Goal: Information Seeking & Learning: Find specific fact

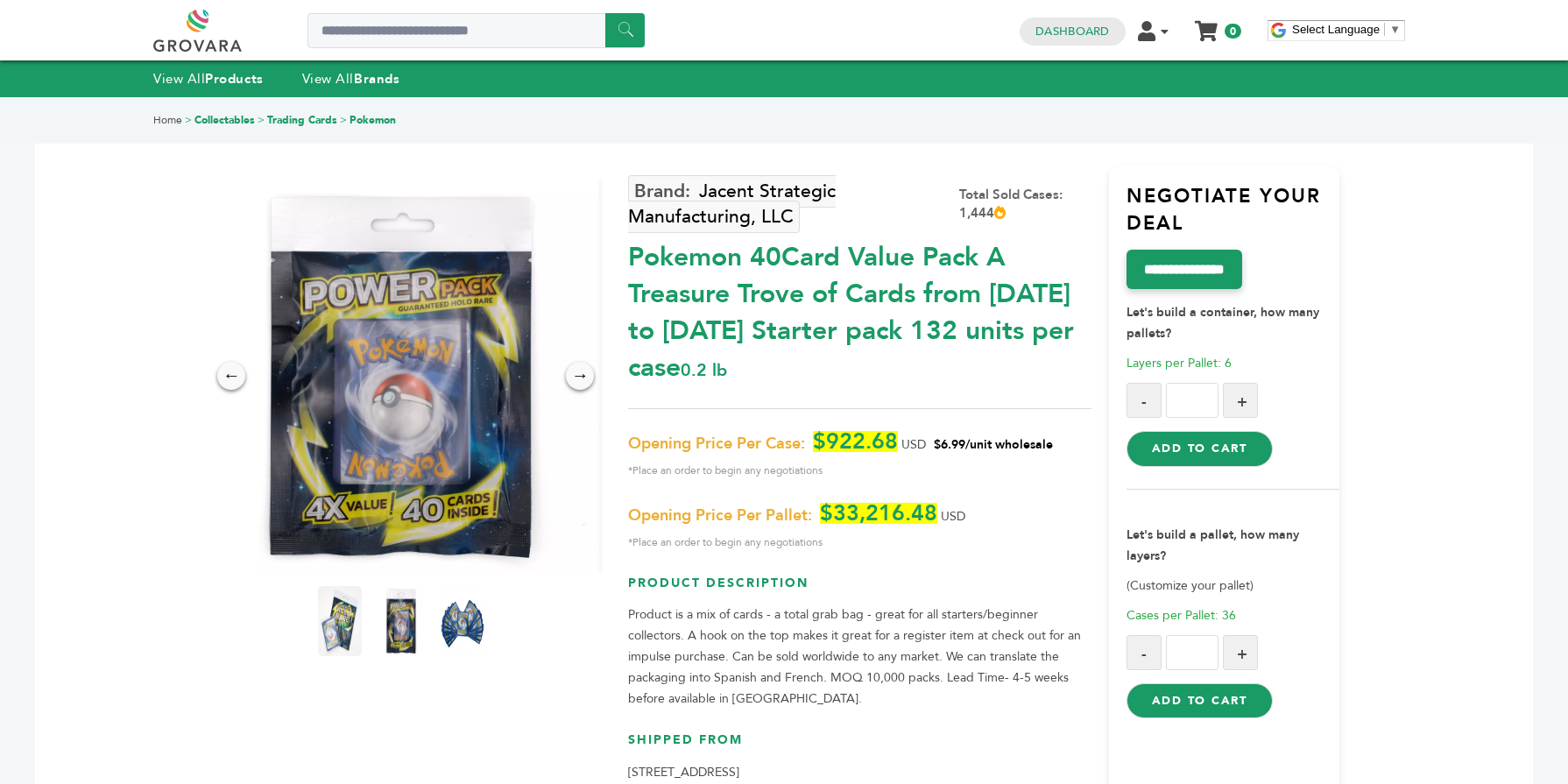
scroll to position [770, 0]
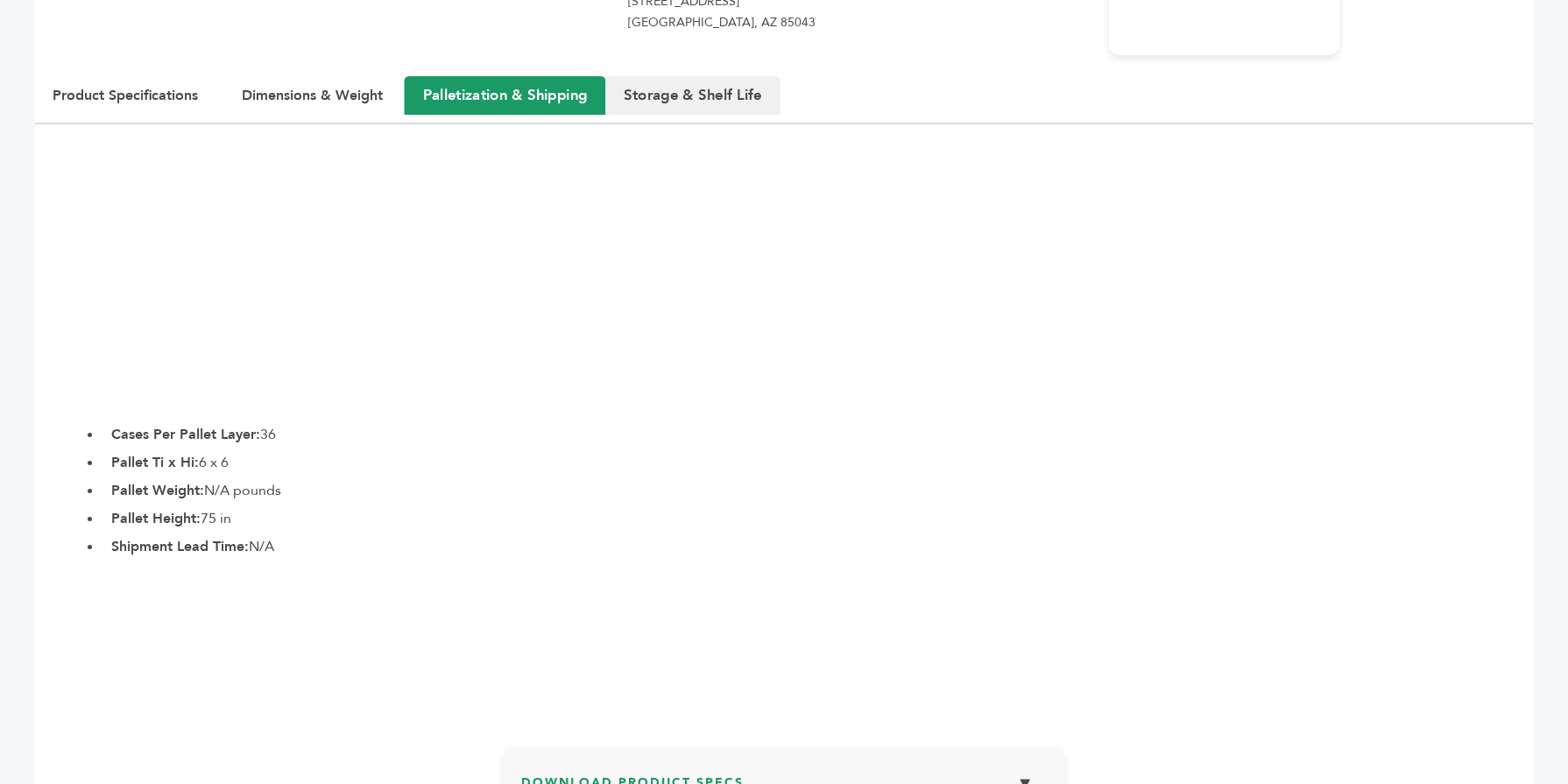
click at [679, 103] on button "Storage & Shelf Life" at bounding box center [692, 95] width 175 height 38
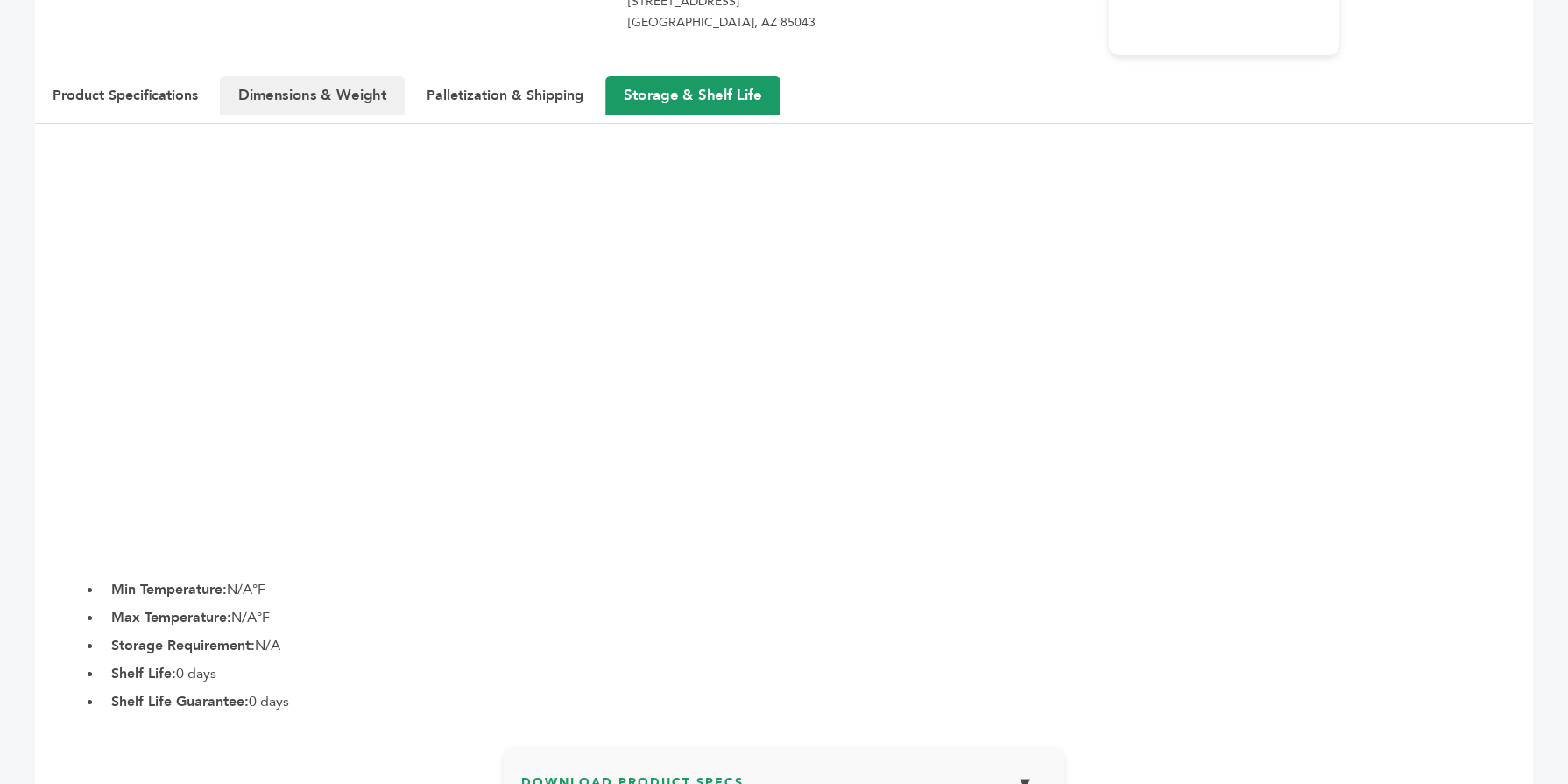
click at [356, 96] on button "Dimensions & Weight" at bounding box center [312, 95] width 185 height 38
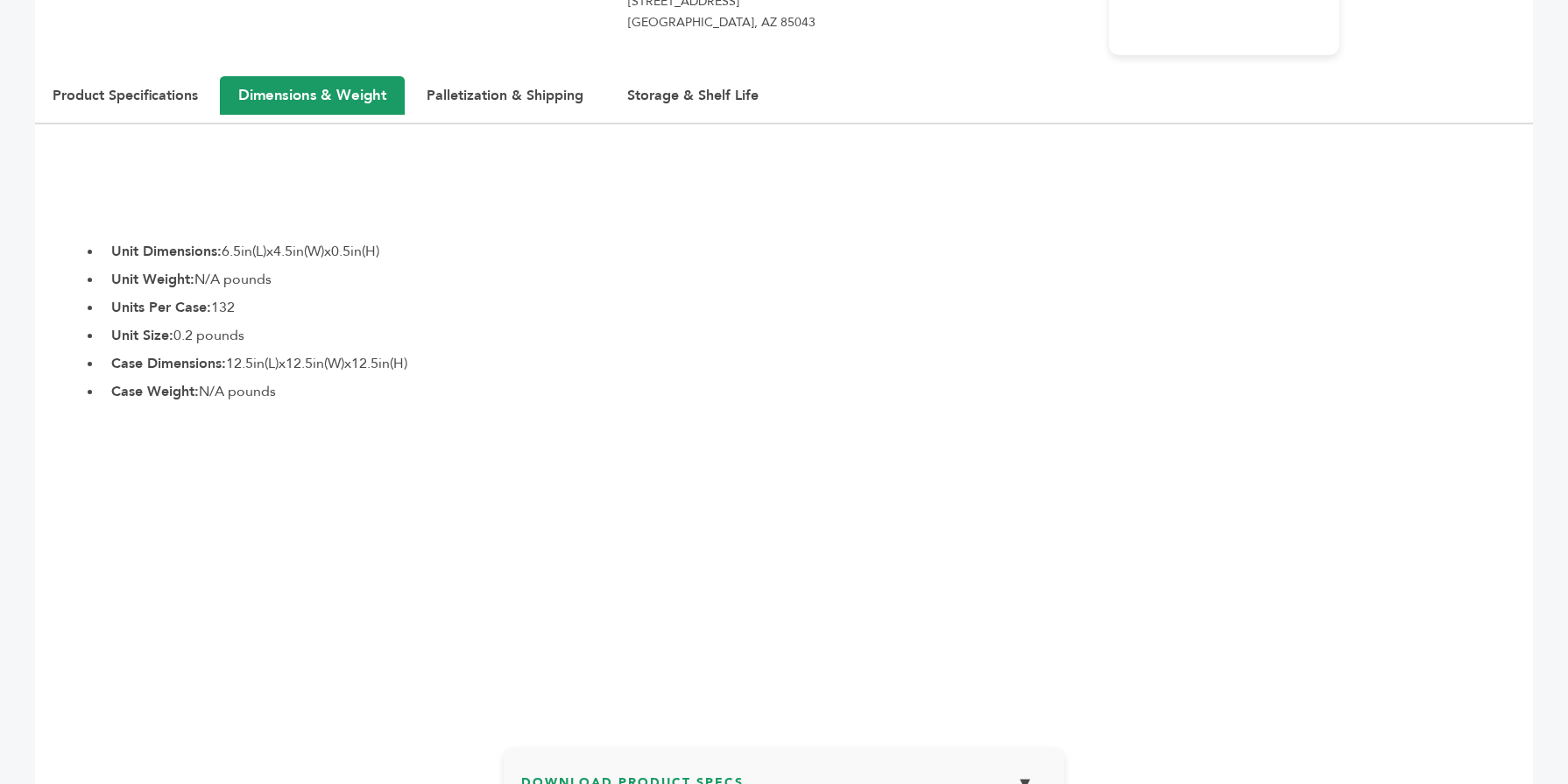
drag, startPoint x: 112, startPoint y: 248, endPoint x: 388, endPoint y: 259, distance: 276.2
click at [388, 259] on li "Unit Dimensions: 6.5in(L)x4.5in(W)x0.5in(H)" at bounding box center [817, 251] width 1430 height 22
copy li "Unit Dimensions: 6.5in(L)x4.5in(W)x0.5in(H)"
click at [559, 197] on li "HTS Code: N/A" at bounding box center [817, 190] width 1430 height 22
drag, startPoint x: 111, startPoint y: 282, endPoint x: 282, endPoint y: 288, distance: 171.1
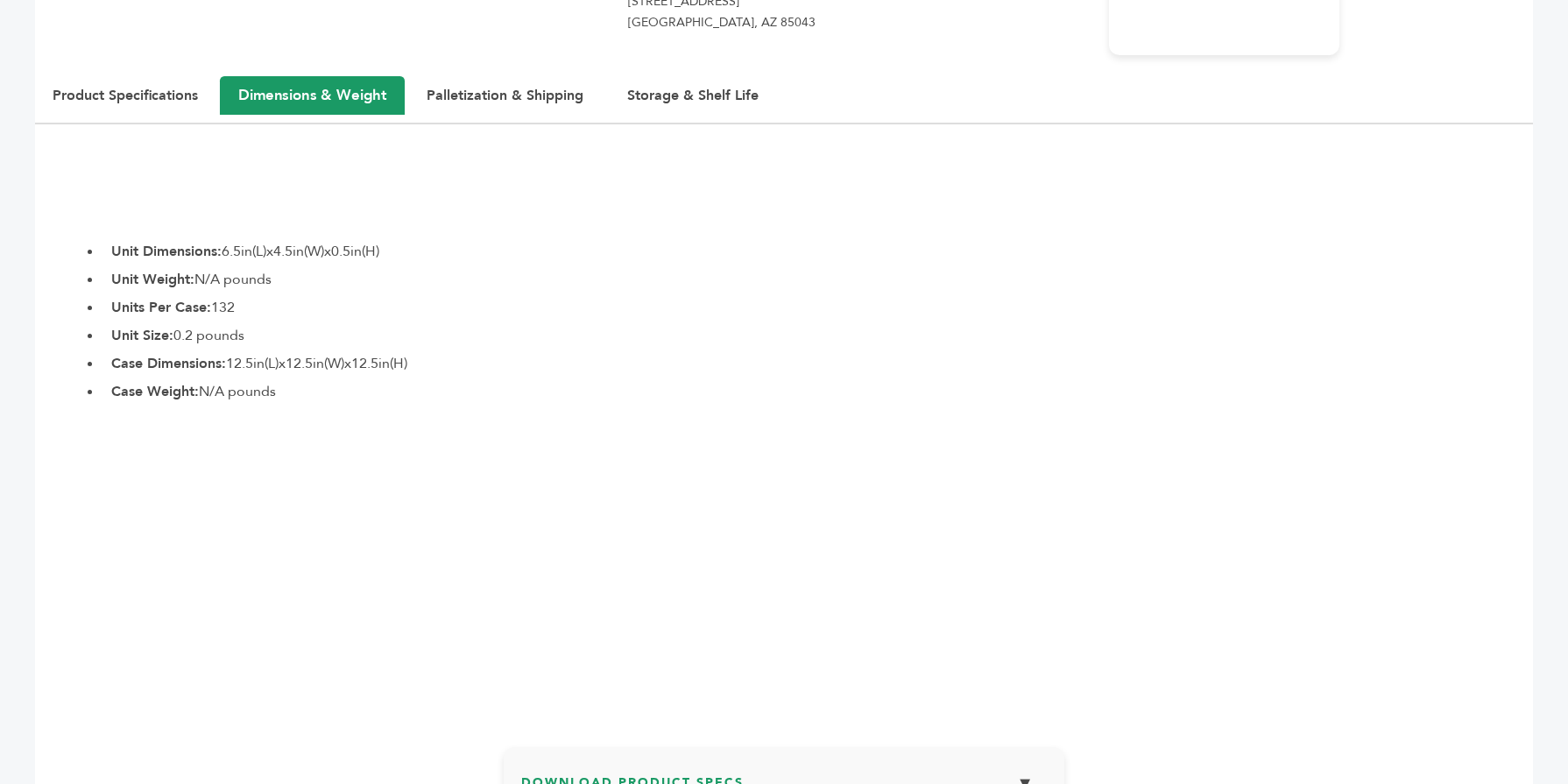
click at [282, 288] on li "Unit Weight: N/A pounds" at bounding box center [817, 280] width 1430 height 22
copy li "Unit Weight: N/A pounds"
click at [371, 389] on li "Case Weight: N/A pounds" at bounding box center [817, 392] width 1430 height 22
drag, startPoint x: 289, startPoint y: 390, endPoint x: 114, endPoint y: 388, distance: 175.0
click at [114, 388] on li "Case Weight: N/A pounds" at bounding box center [817, 392] width 1430 height 22
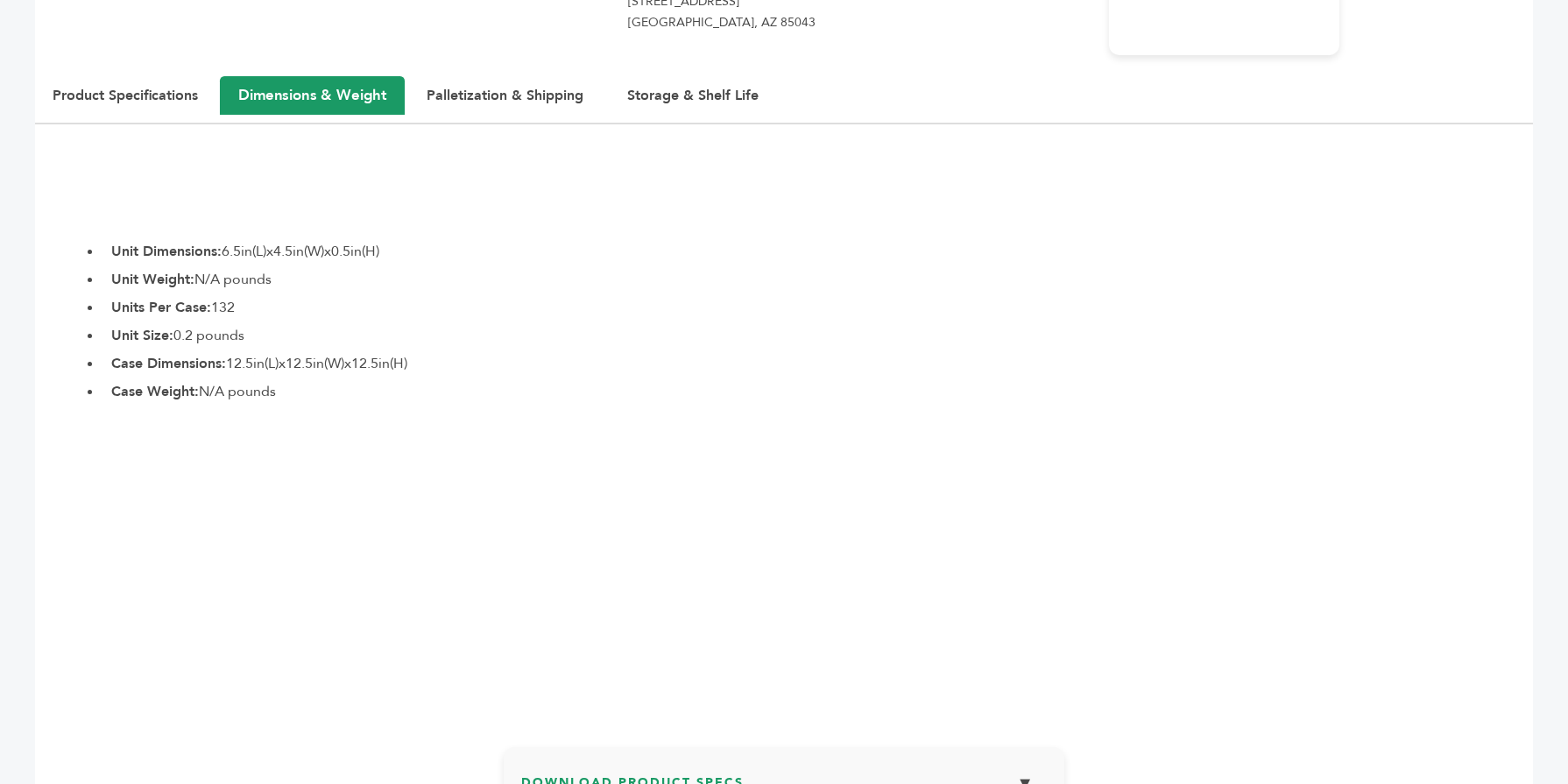
copy li "Case Weight: N/A pounds"
click at [637, 242] on li "Unit Dimensions: 6.5in(L)x4.5in(W)x0.5in(H)" at bounding box center [817, 251] width 1430 height 22
click at [177, 95] on button "Product Specifications" at bounding box center [125, 95] width 190 height 38
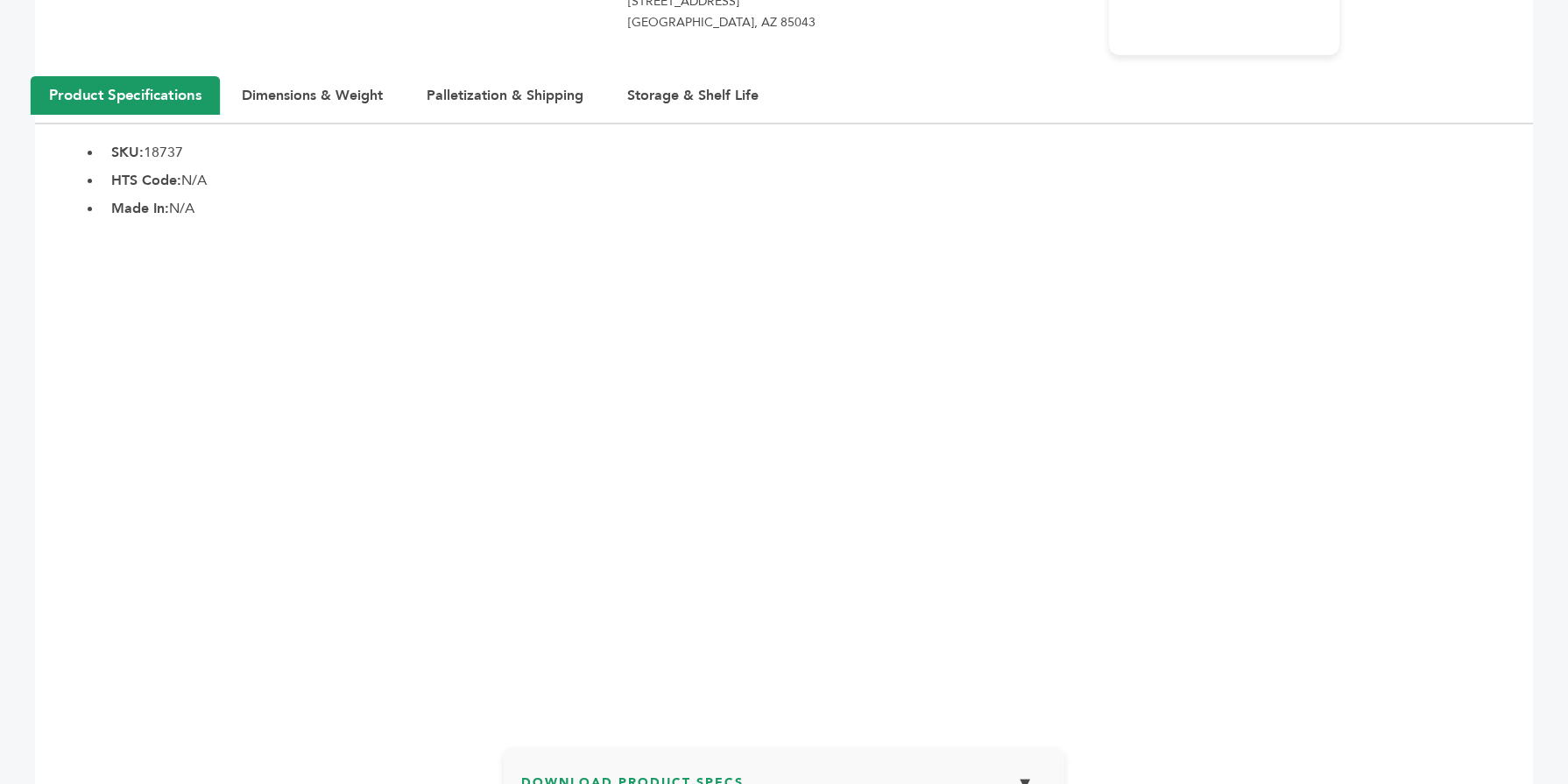
click at [657, 125] on section "Product Specifications Dimensions & Weight Palletization & Shipping Storage & S…" at bounding box center [784, 395] width 1498 height 635
click at [658, 110] on button "Storage & Shelf Life" at bounding box center [692, 95] width 175 height 38
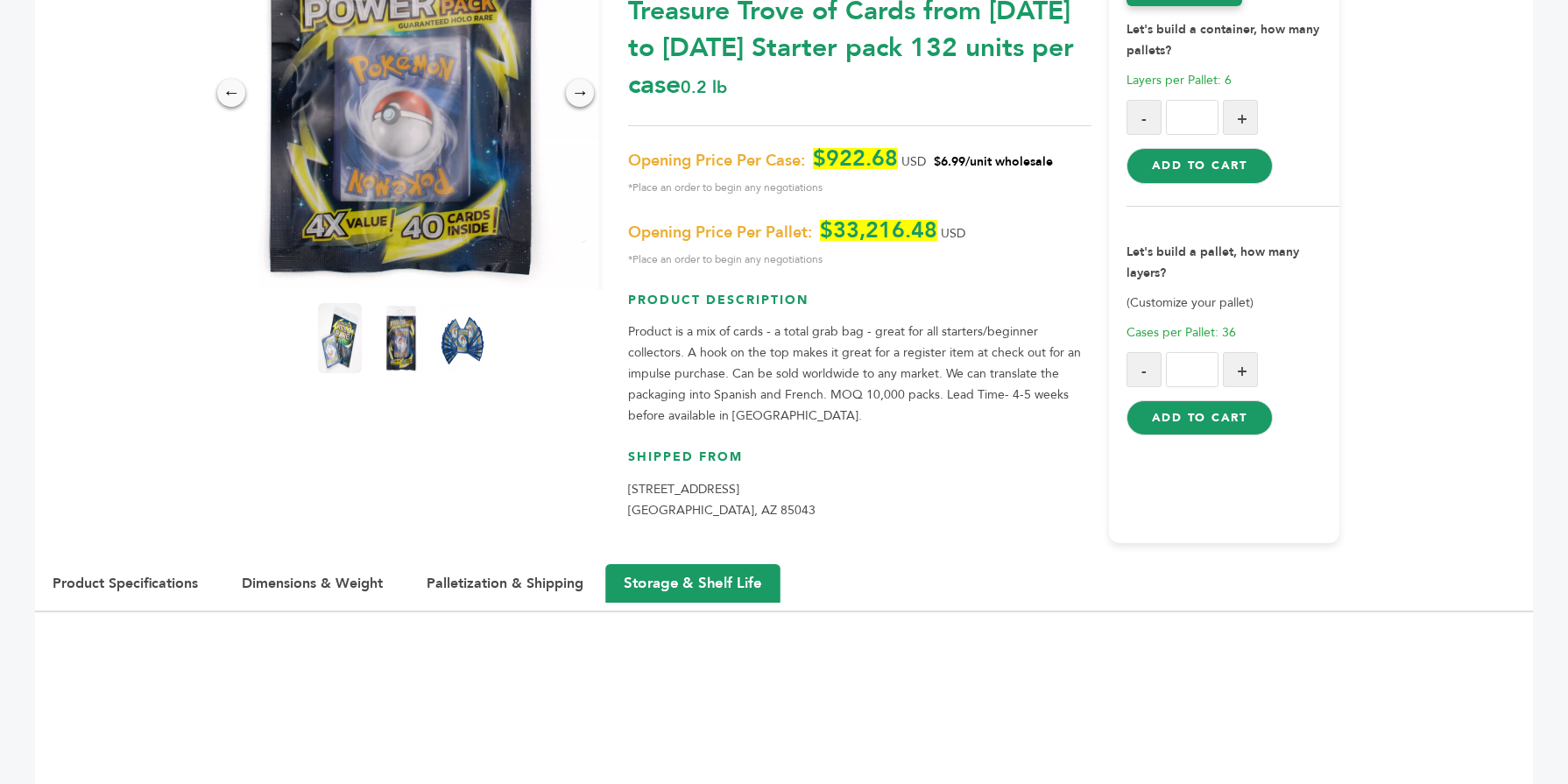
scroll to position [316, 0]
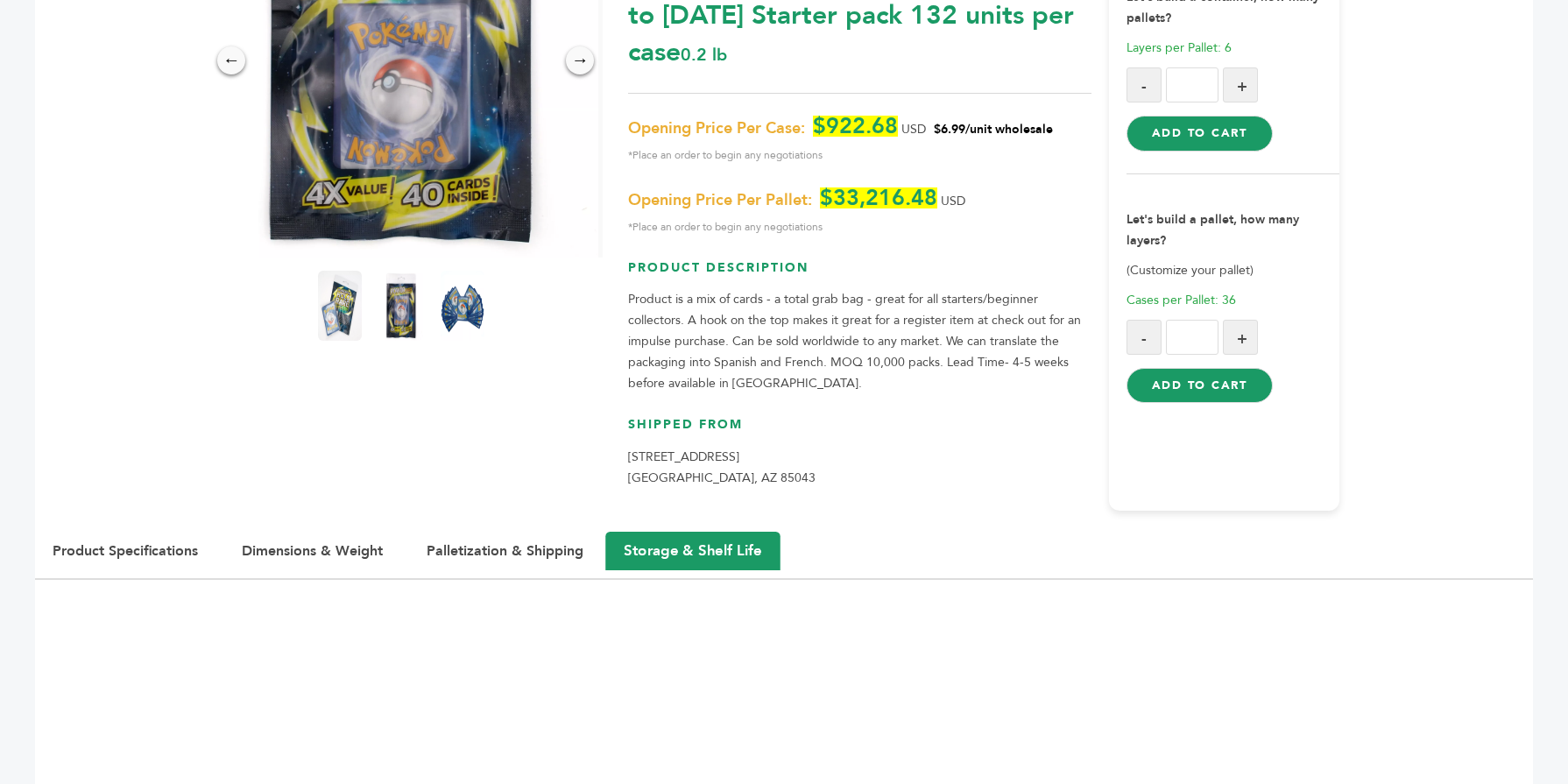
drag, startPoint x: 625, startPoint y: 453, endPoint x: 688, endPoint y: 462, distance: 63.6
click at [688, 462] on div "← → × Jacent Strategic Manufacturing, LLC Total Sold Cases: 1,444 USD" at bounding box center [784, 157] width 1112 height 750
click at [750, 472] on p "6913 W Buckeye Rd Phoenix, AZ 85043" at bounding box center [858, 467] width 462 height 42
drag, startPoint x: 736, startPoint y: 478, endPoint x: 628, endPoint y: 464, distance: 108.9
click at [628, 464] on p "6913 W Buckeye Rd Phoenix, AZ 85043" at bounding box center [858, 467] width 462 height 42
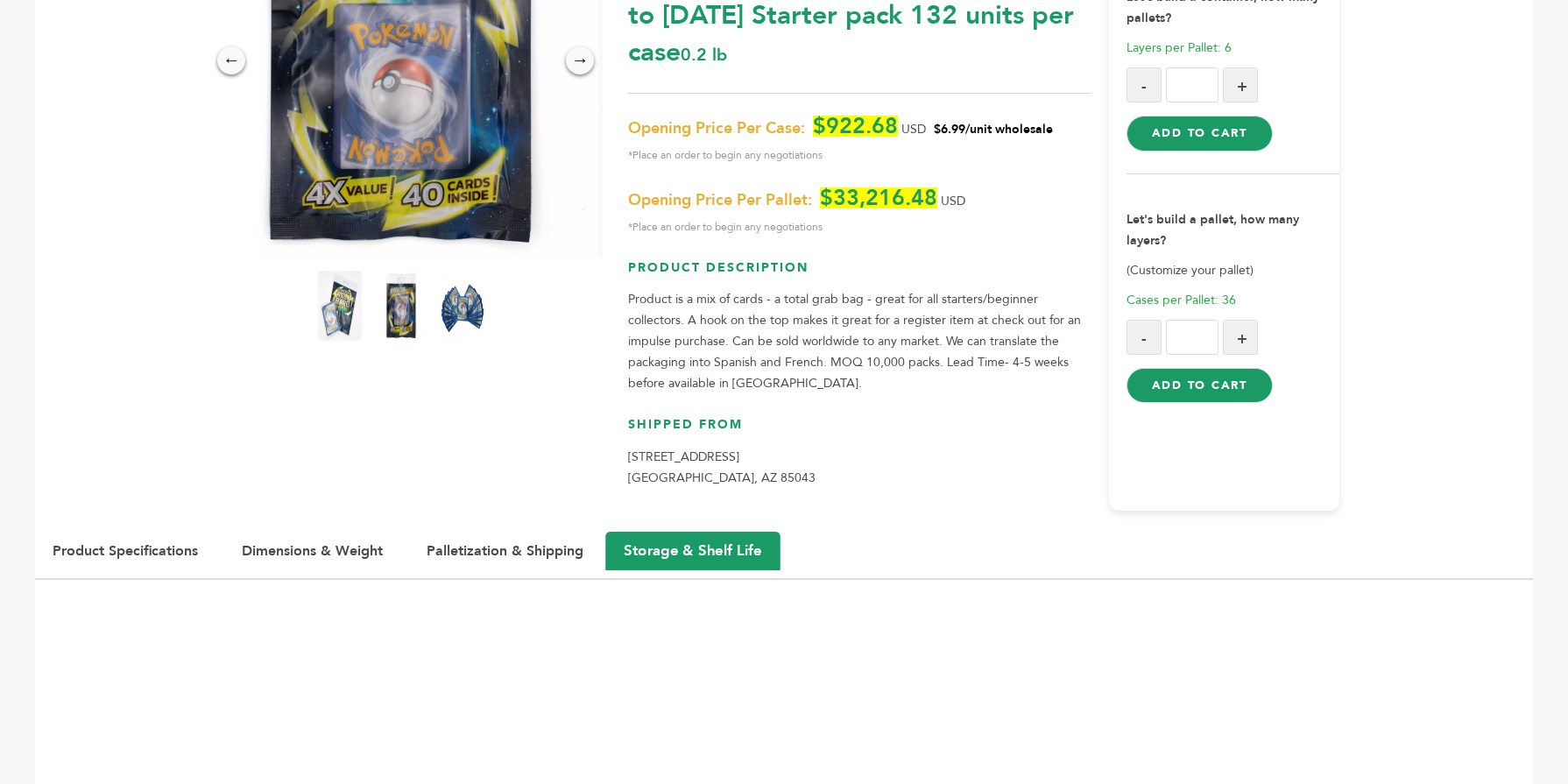
copy p "6913 W Buckeye Rd Phoenix, AZ 85043"
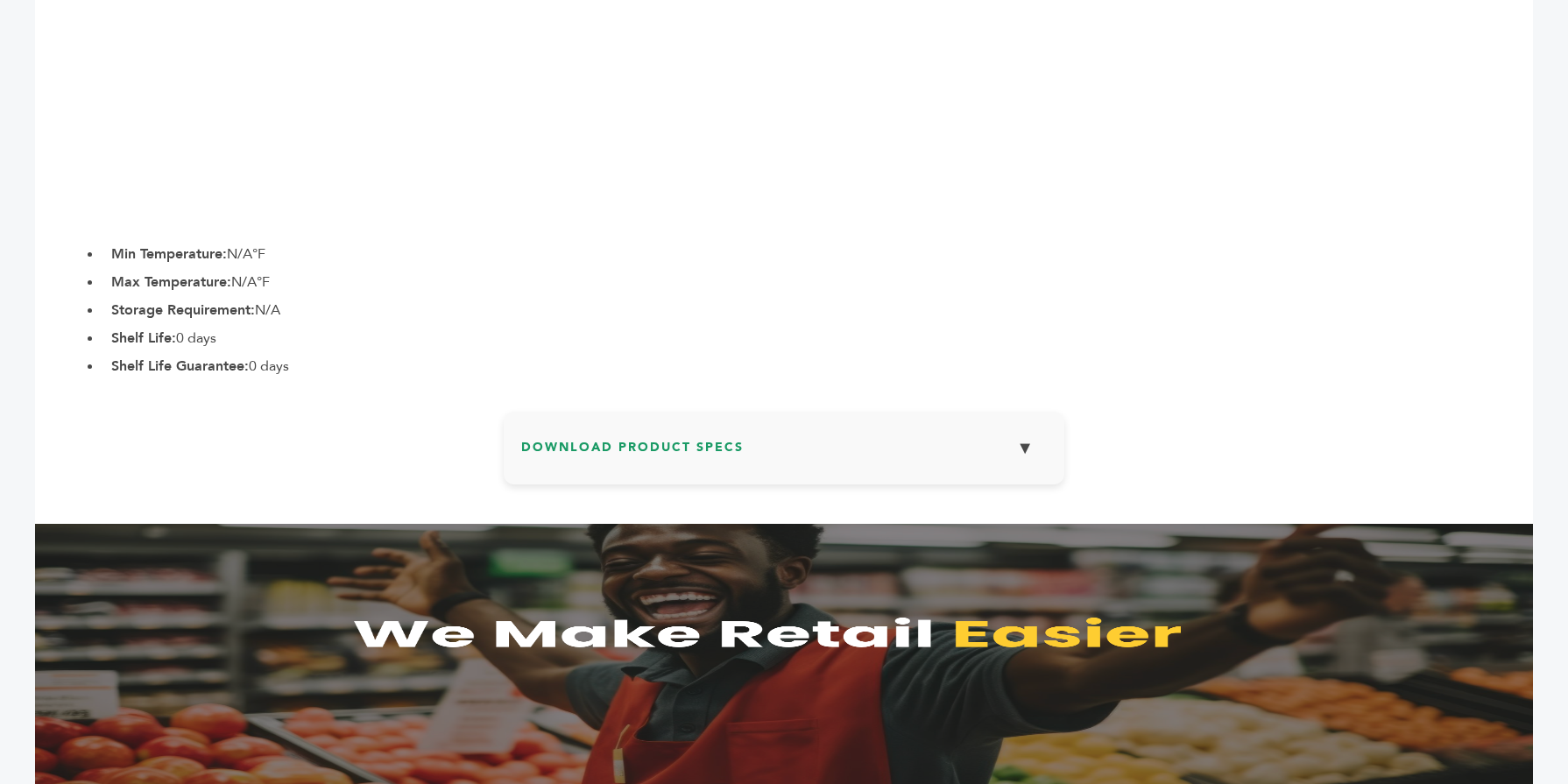
scroll to position [1106, 0]
click at [1019, 450] on button "▼" at bounding box center [1024, 449] width 44 height 38
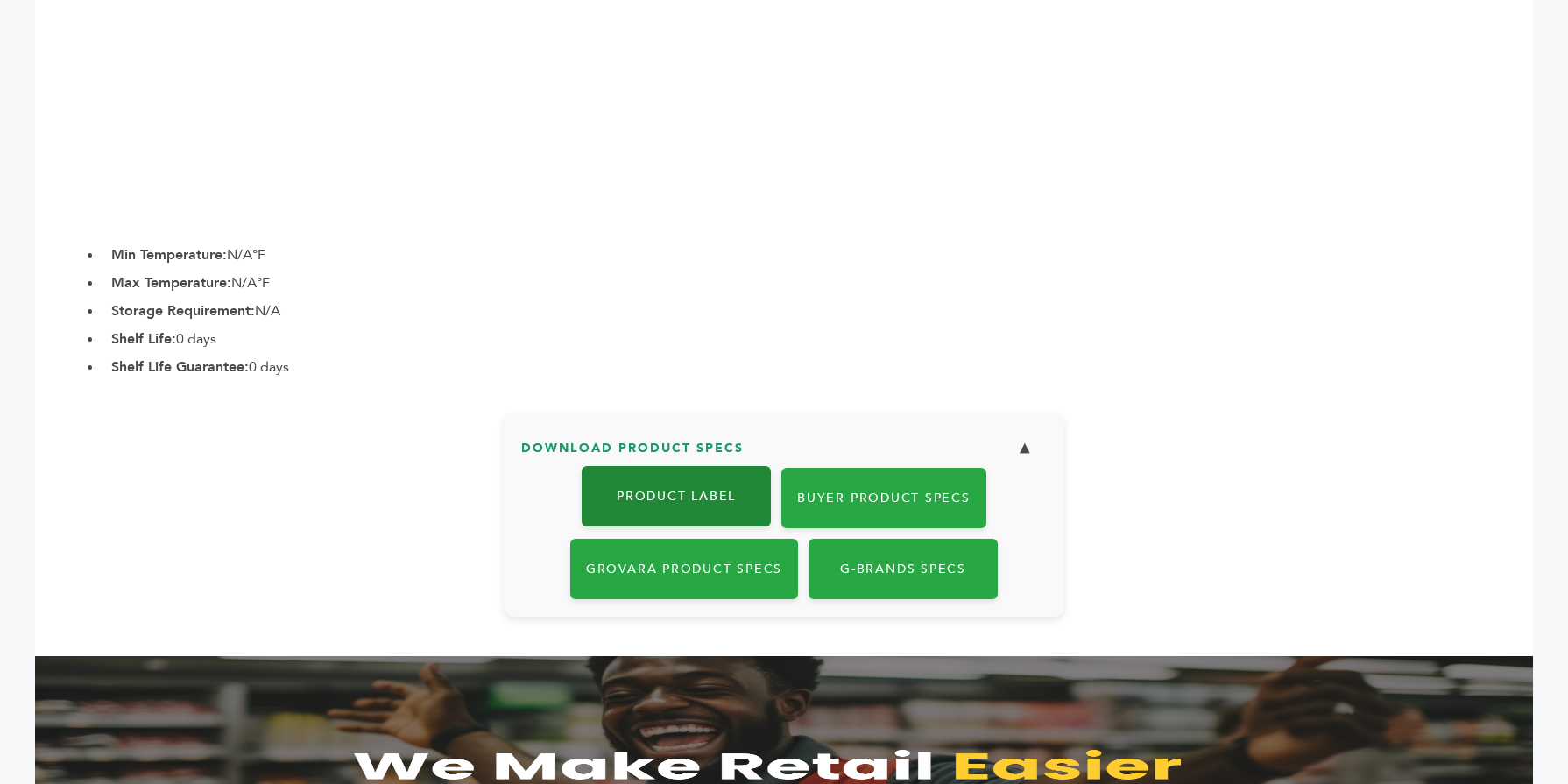
click at [706, 497] on link "Product Label" at bounding box center [676, 497] width 190 height 61
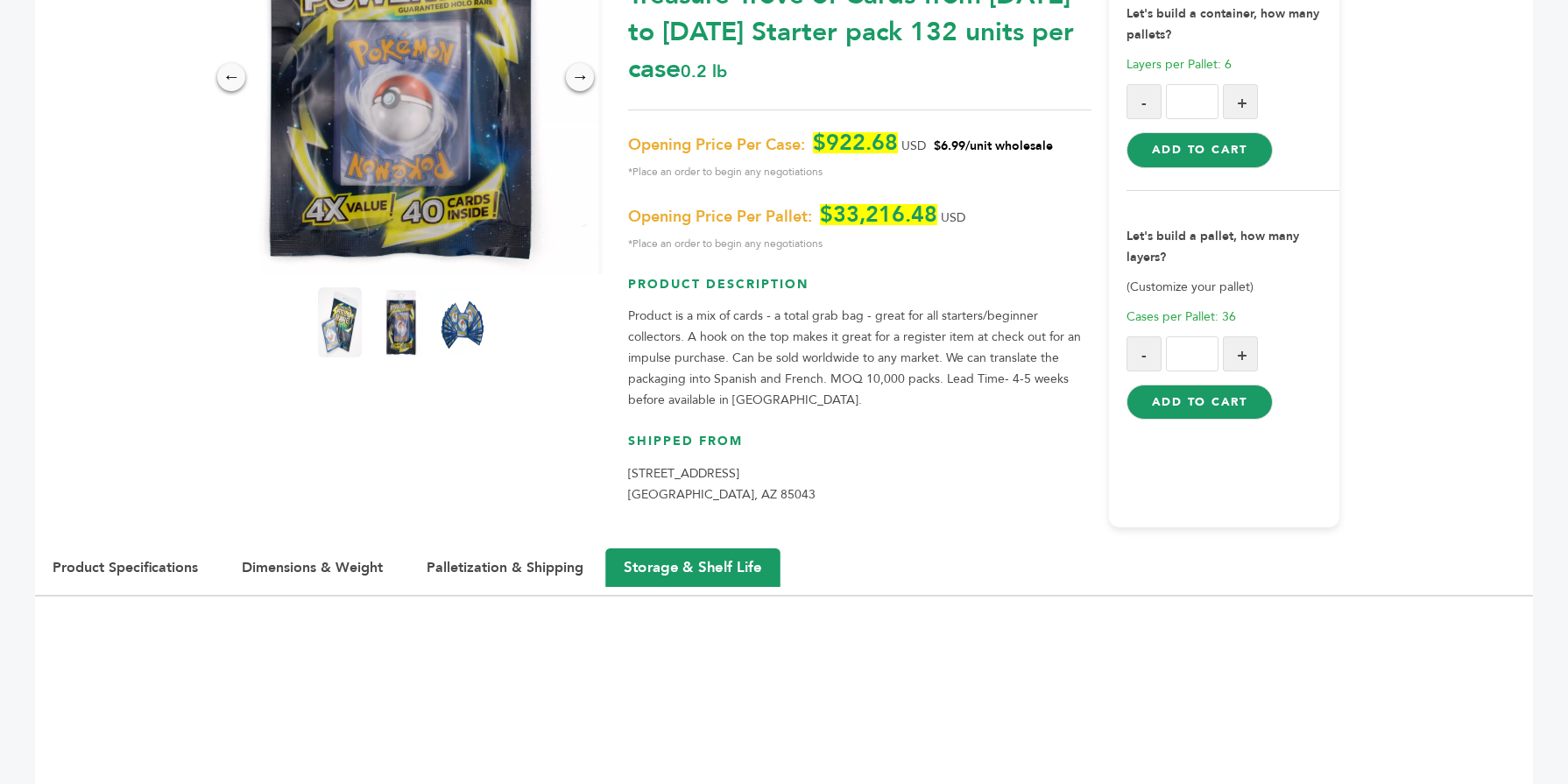
scroll to position [265, 0]
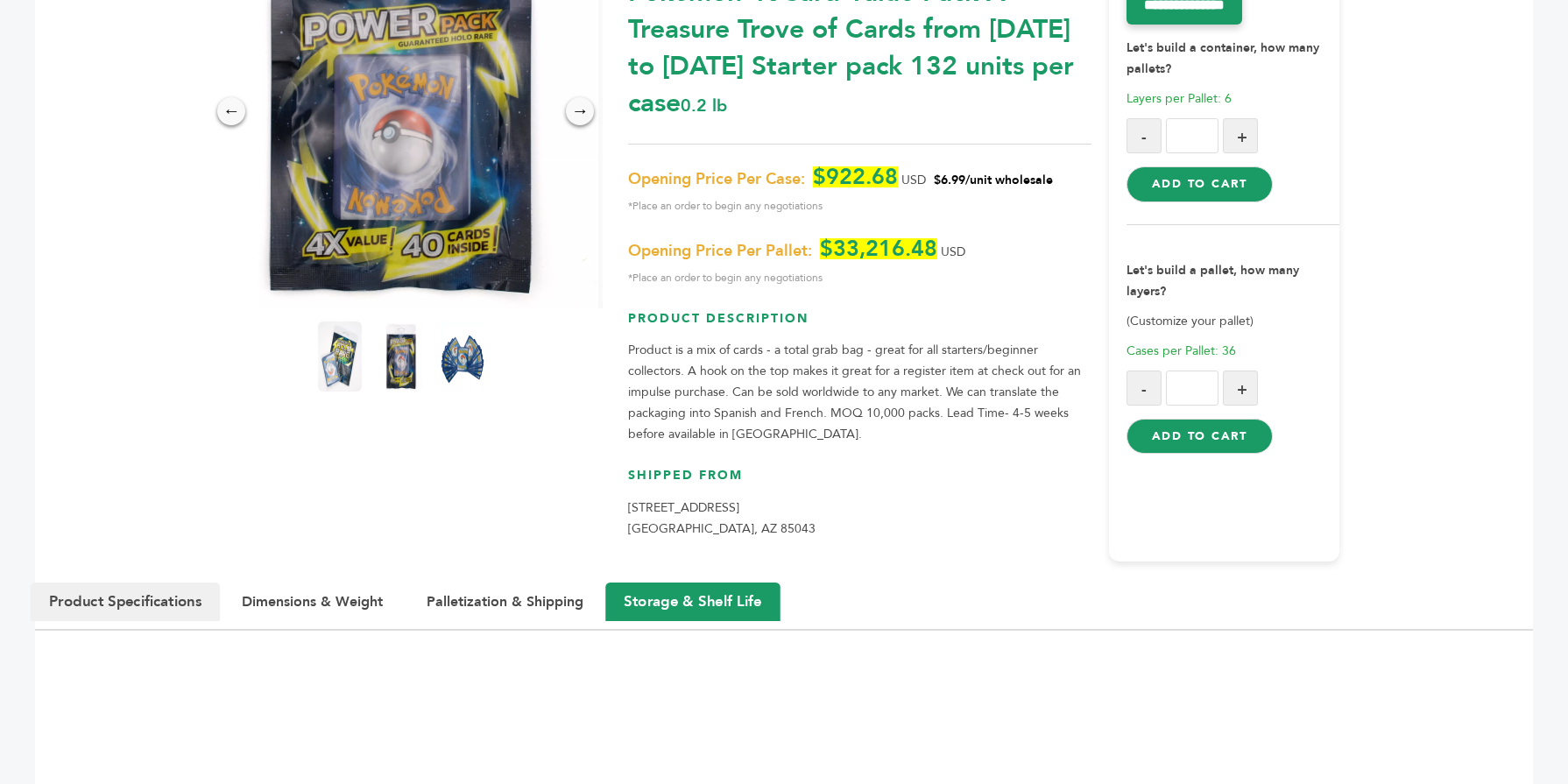
click at [113, 605] on button "Product Specifications" at bounding box center [125, 601] width 190 height 38
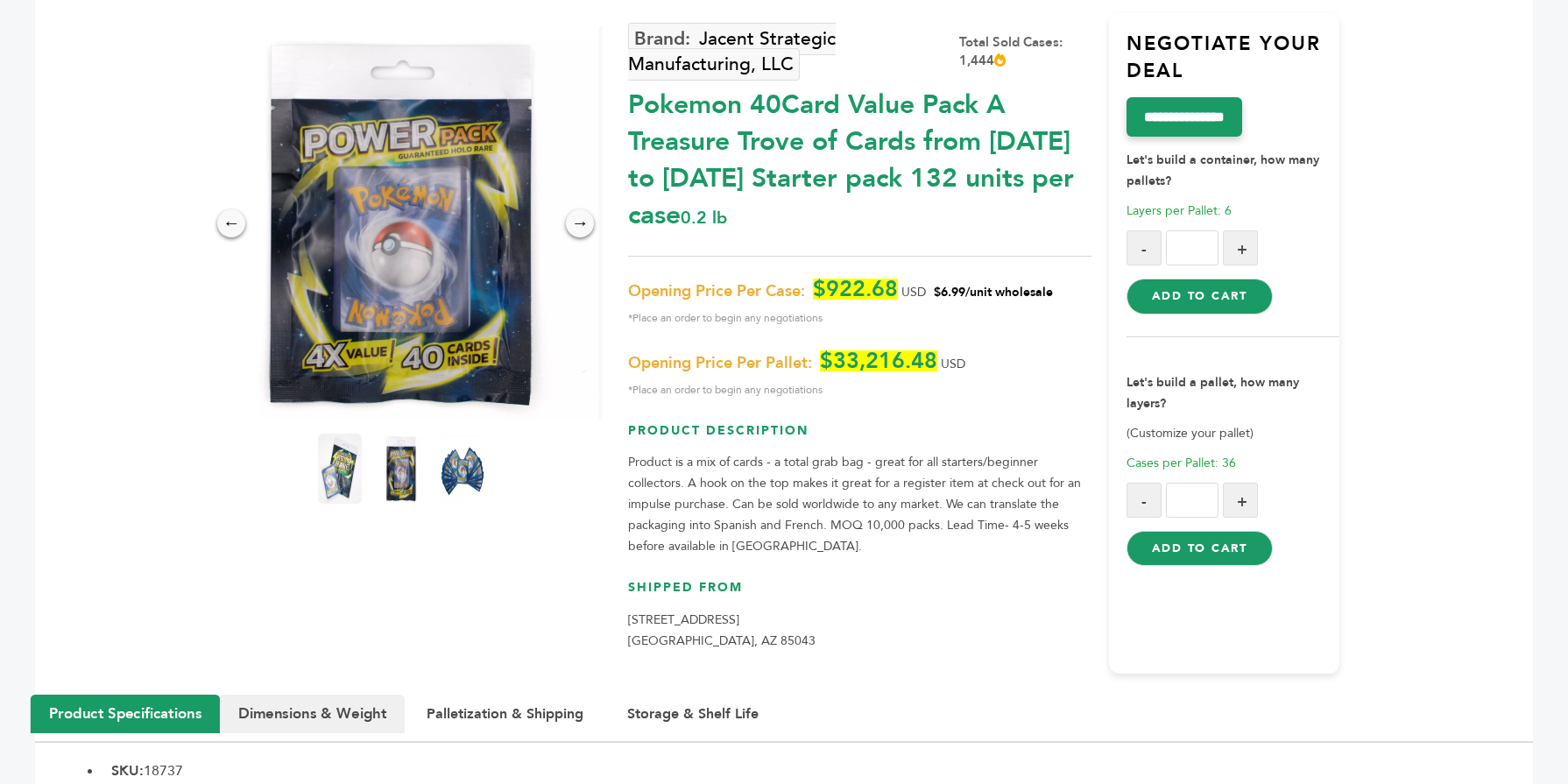
scroll to position [124, 0]
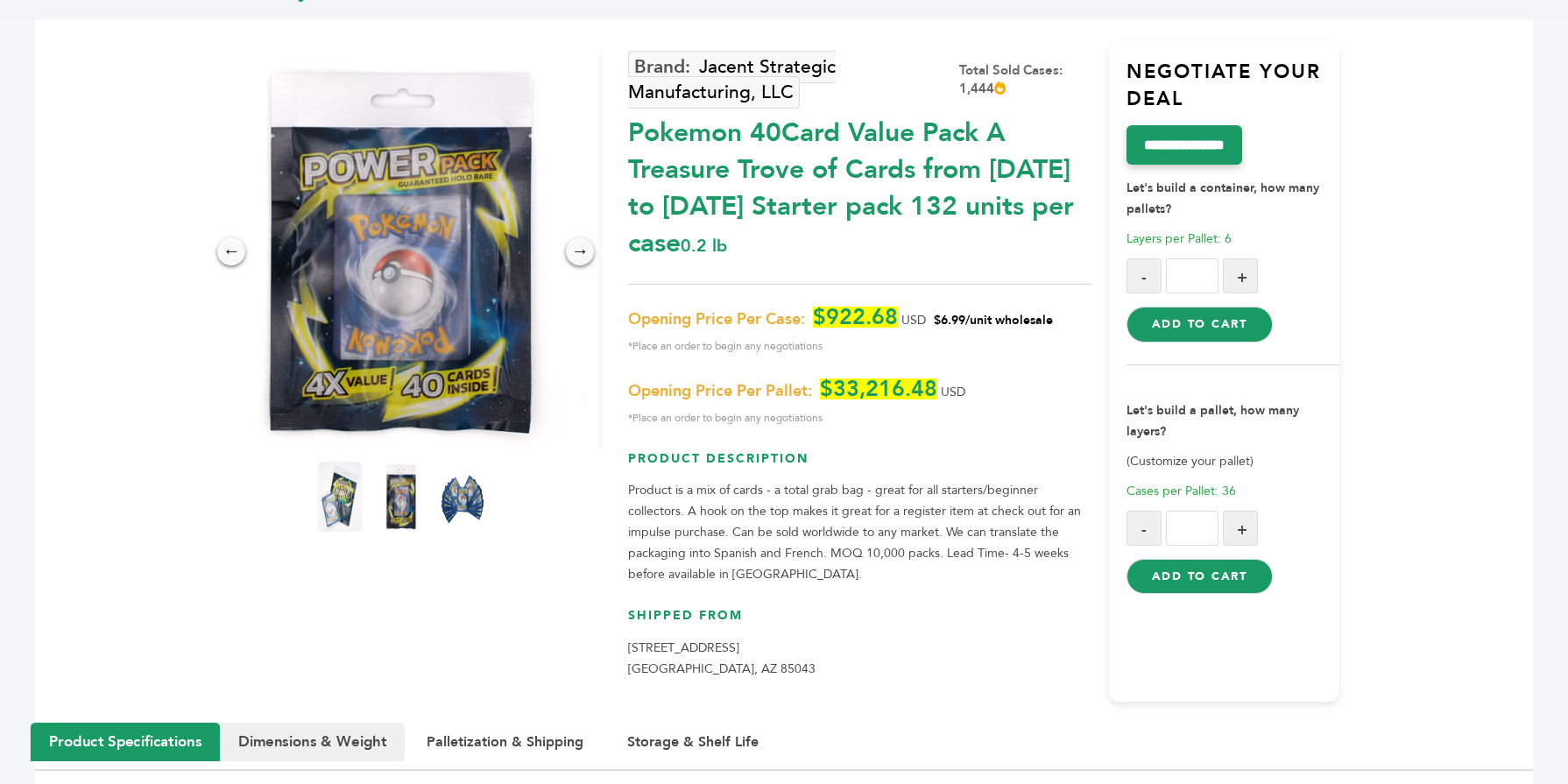
click at [369, 585] on div "← → ×" at bounding box center [405, 378] width 445 height 647
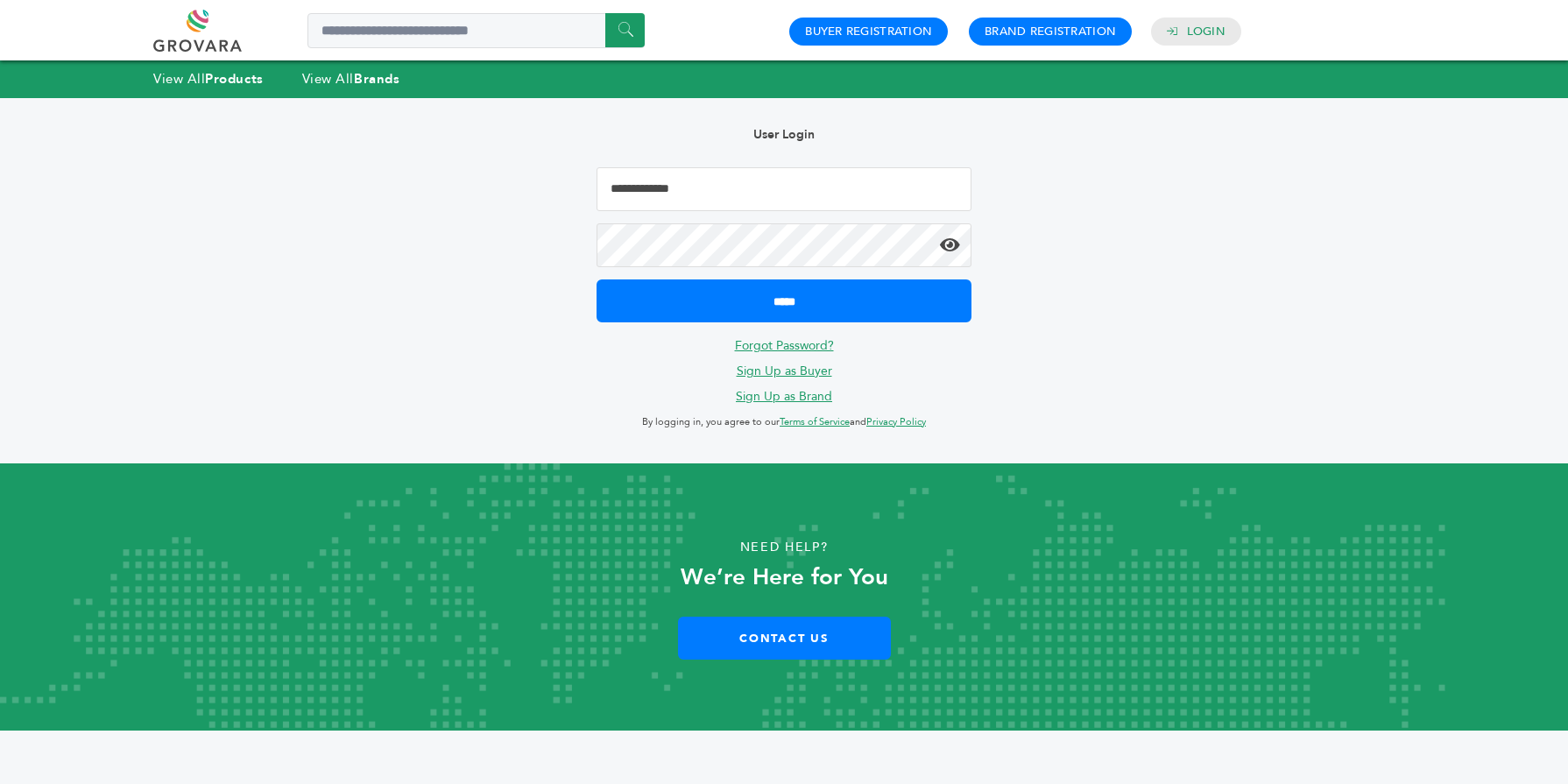
type input "**********"
click at [708, 298] on input "*****" at bounding box center [783, 301] width 374 height 43
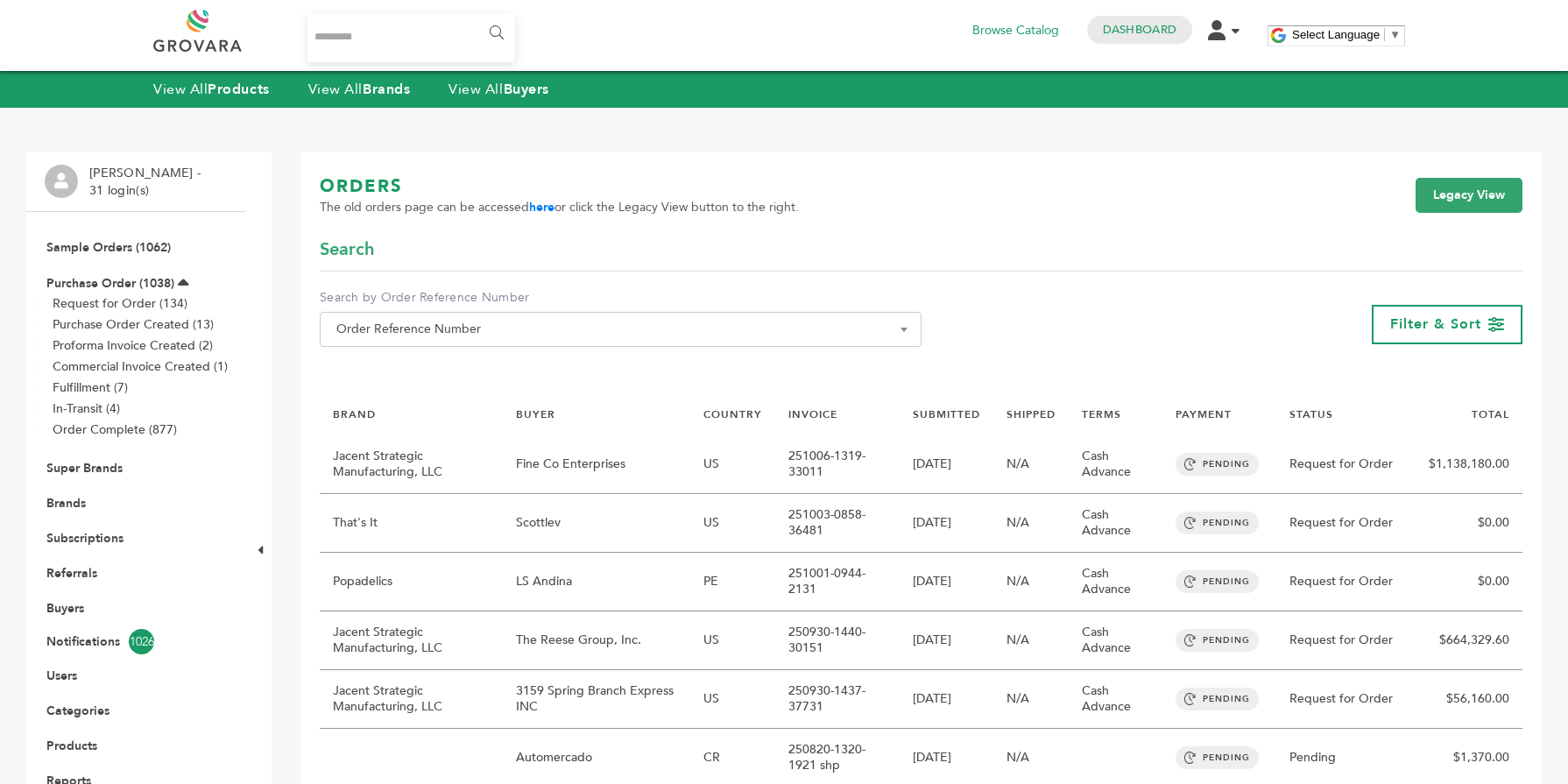
click at [576, 334] on span "Order Reference Number" at bounding box center [621, 328] width 583 height 24
click at [395, 368] on input "Search" at bounding box center [620, 361] width 593 height 22
type input "*"
click at [370, 26] on input "Search..." at bounding box center [411, 37] width 207 height 49
type input "****"
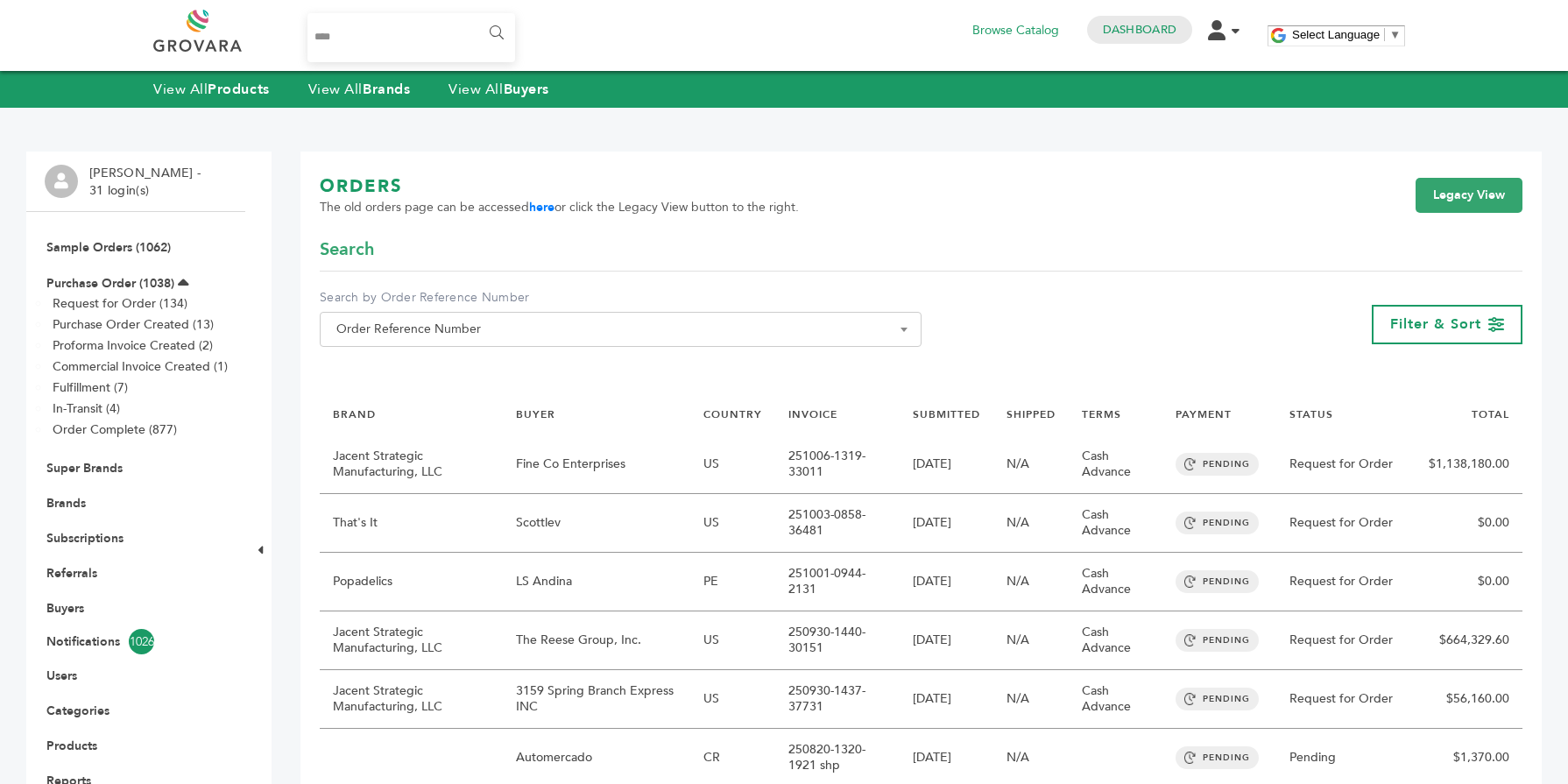
click at [475, 16] on input "******" at bounding box center [495, 33] width 39 height 35
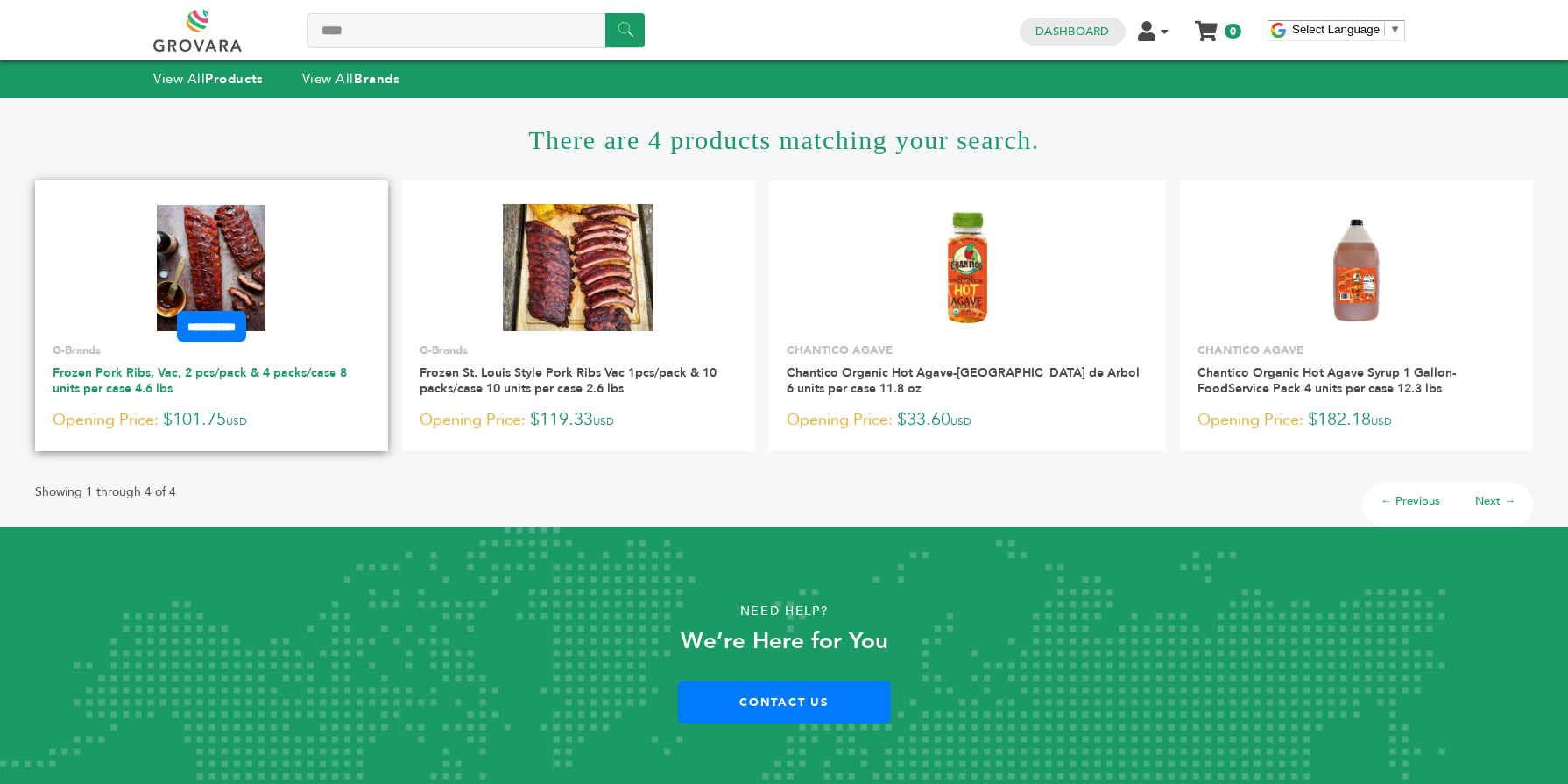
click at [128, 367] on link "Frozen Pork Ribs, Vac, 2 pcs/pack & 4 packs/case 8 units per case 4.6 lbs" at bounding box center [199, 380] width 294 height 32
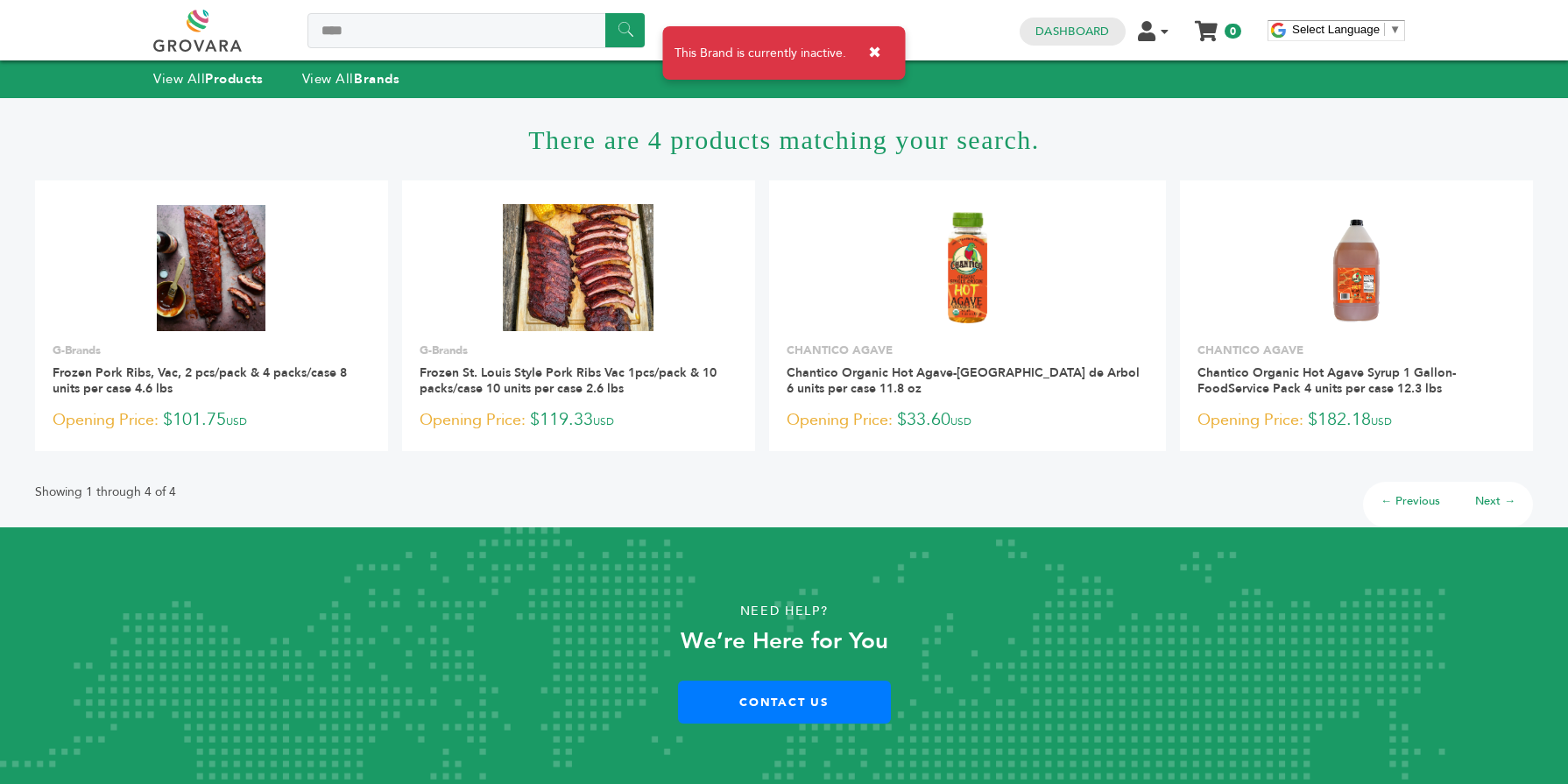
click at [128, 367] on link "Frozen Pork Ribs, Vac, 2 pcs/pack & 4 packs/case 8 units per case 4.6 lbs" at bounding box center [199, 380] width 294 height 32
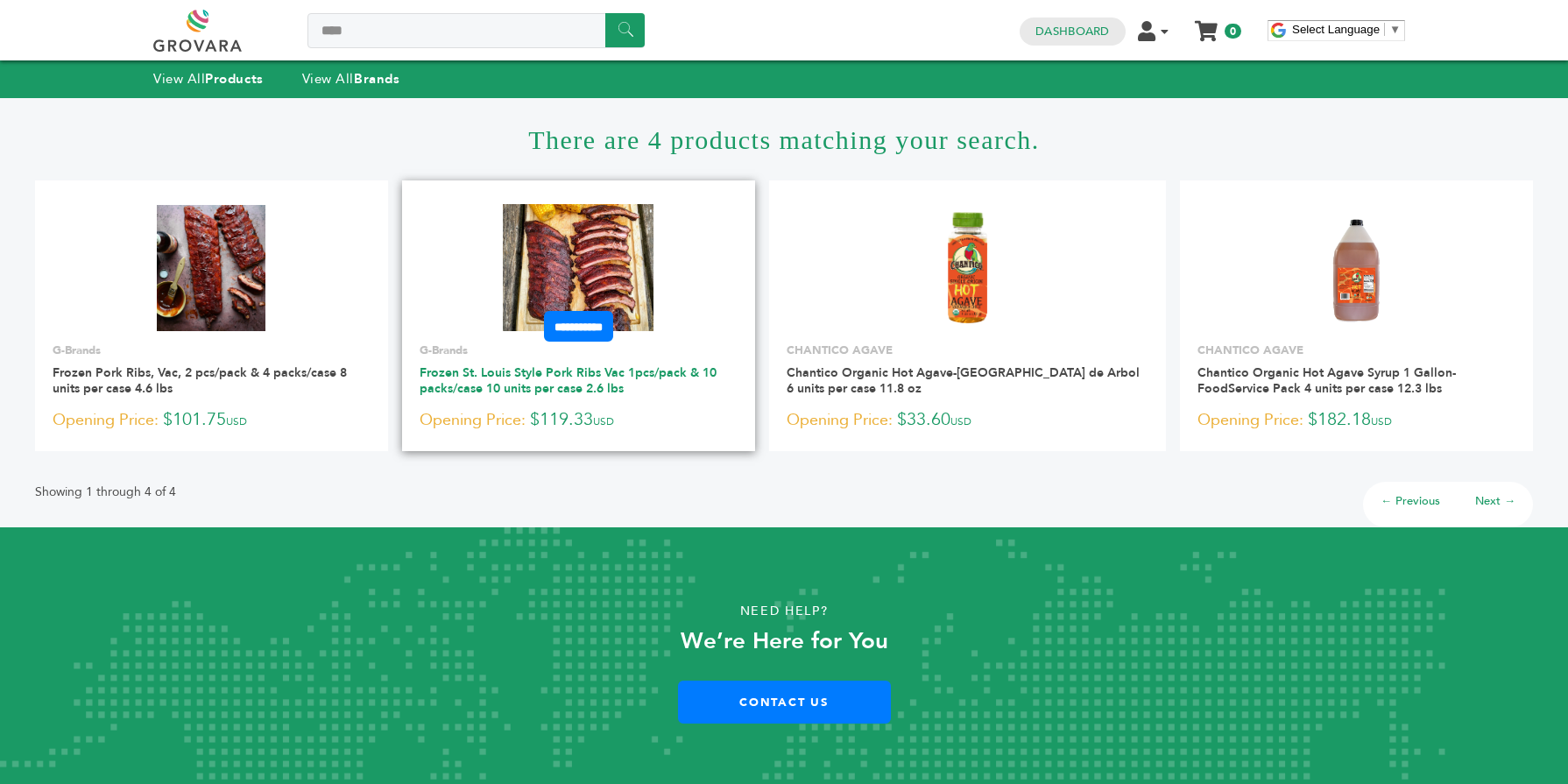
click at [521, 368] on link "Frozen St. Louis Style Pork Ribs Vac 1pcs/pack & 10 packs/case 10 units per cas…" at bounding box center [568, 380] width 297 height 32
click at [620, 378] on link "Frozen St. Louis Style Pork Ribs Vac 1pcs/pack & 10 packs/case 10 units per cas…" at bounding box center [568, 380] width 297 height 32
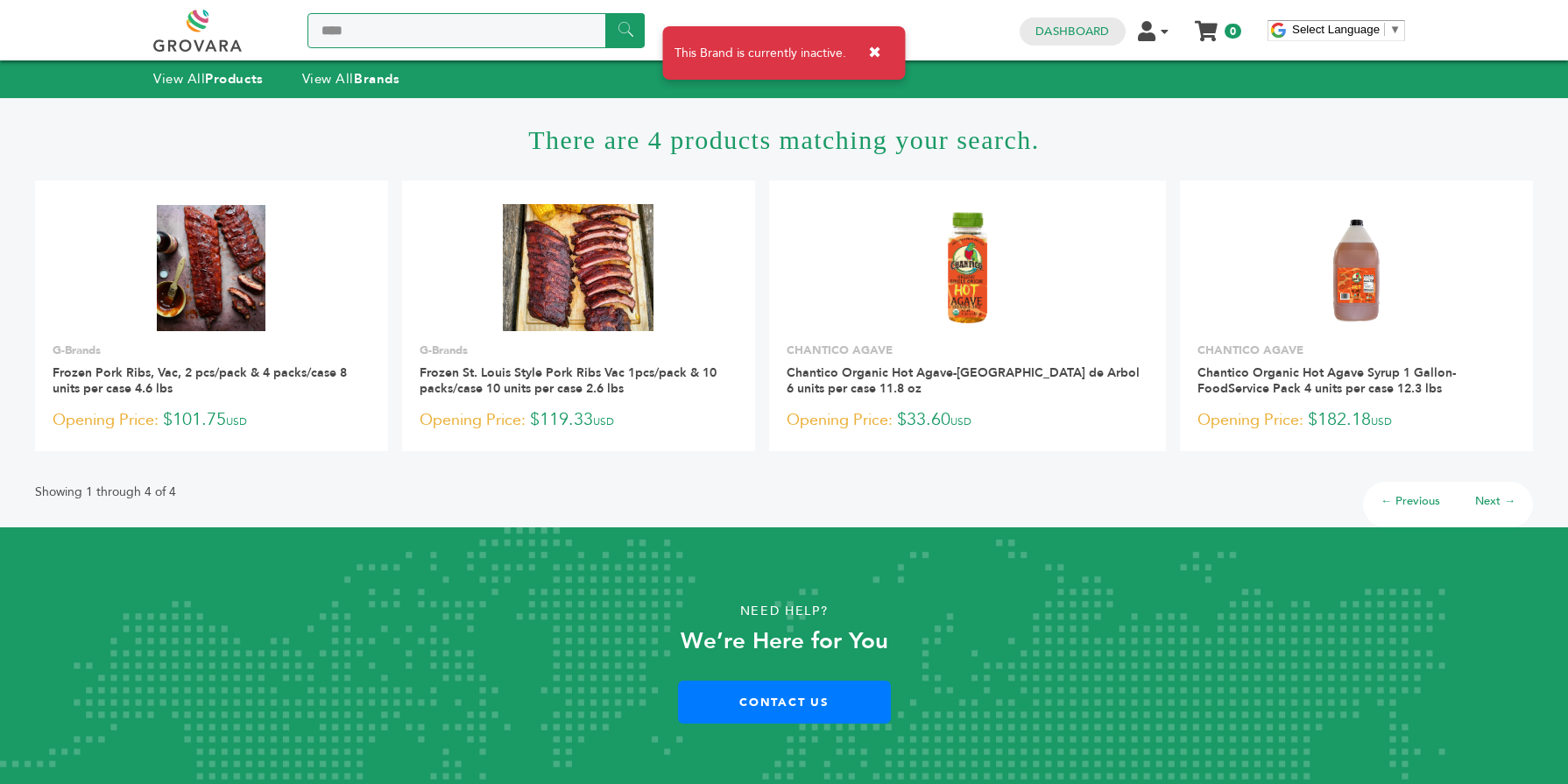
click at [414, 34] on input "****" at bounding box center [475, 30] width 337 height 35
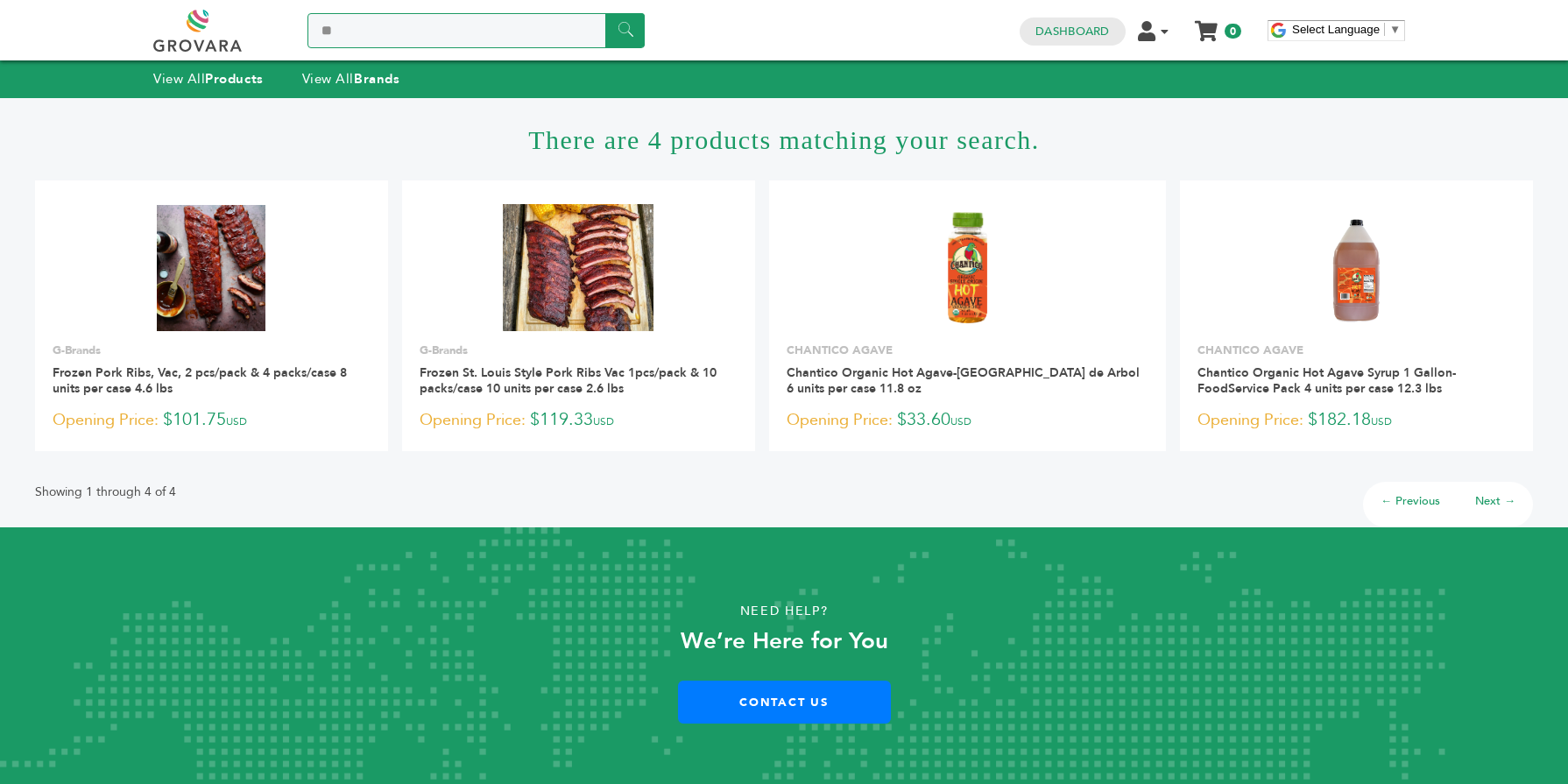
type input "*"
type input "********"
click at [629, 35] on input "******" at bounding box center [625, 29] width 39 height 34
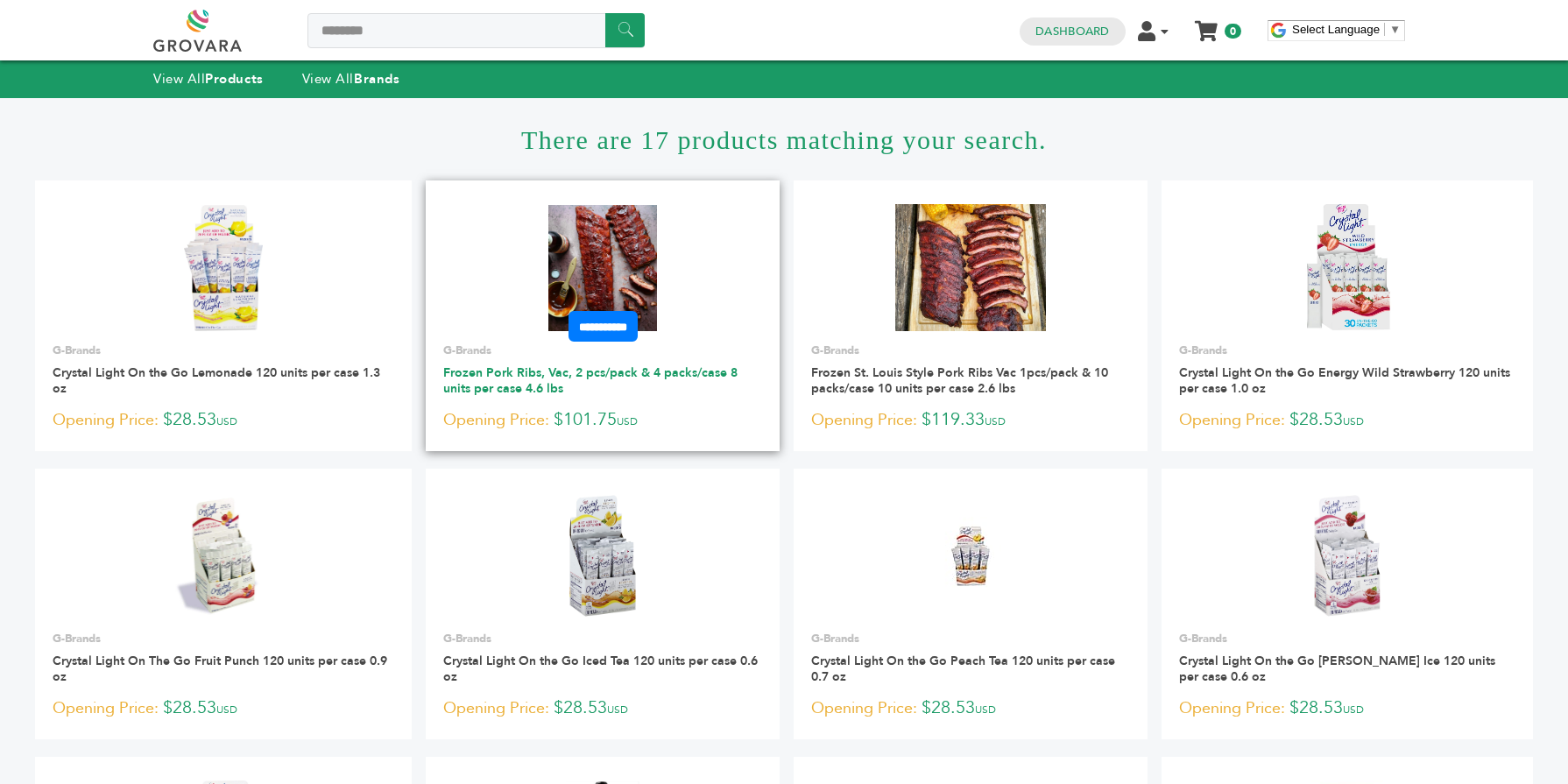
click at [564, 385] on link "Frozen Pork Ribs, Vac, 2 pcs/pack & 4 packs/case 8 units per case 4.6 lbs" at bounding box center [589, 380] width 294 height 32
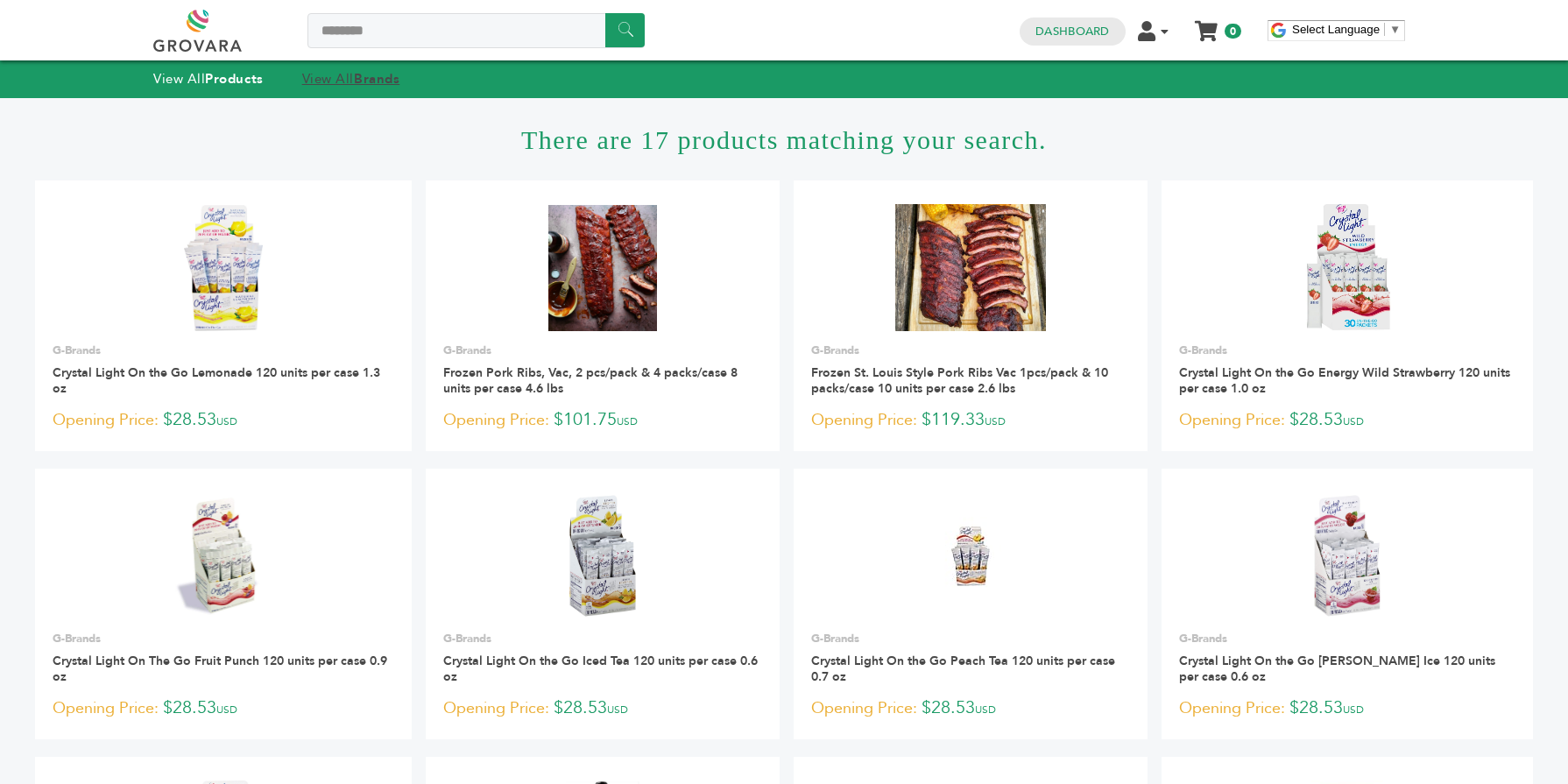
click at [362, 85] on strong "Brands" at bounding box center [376, 79] width 46 height 18
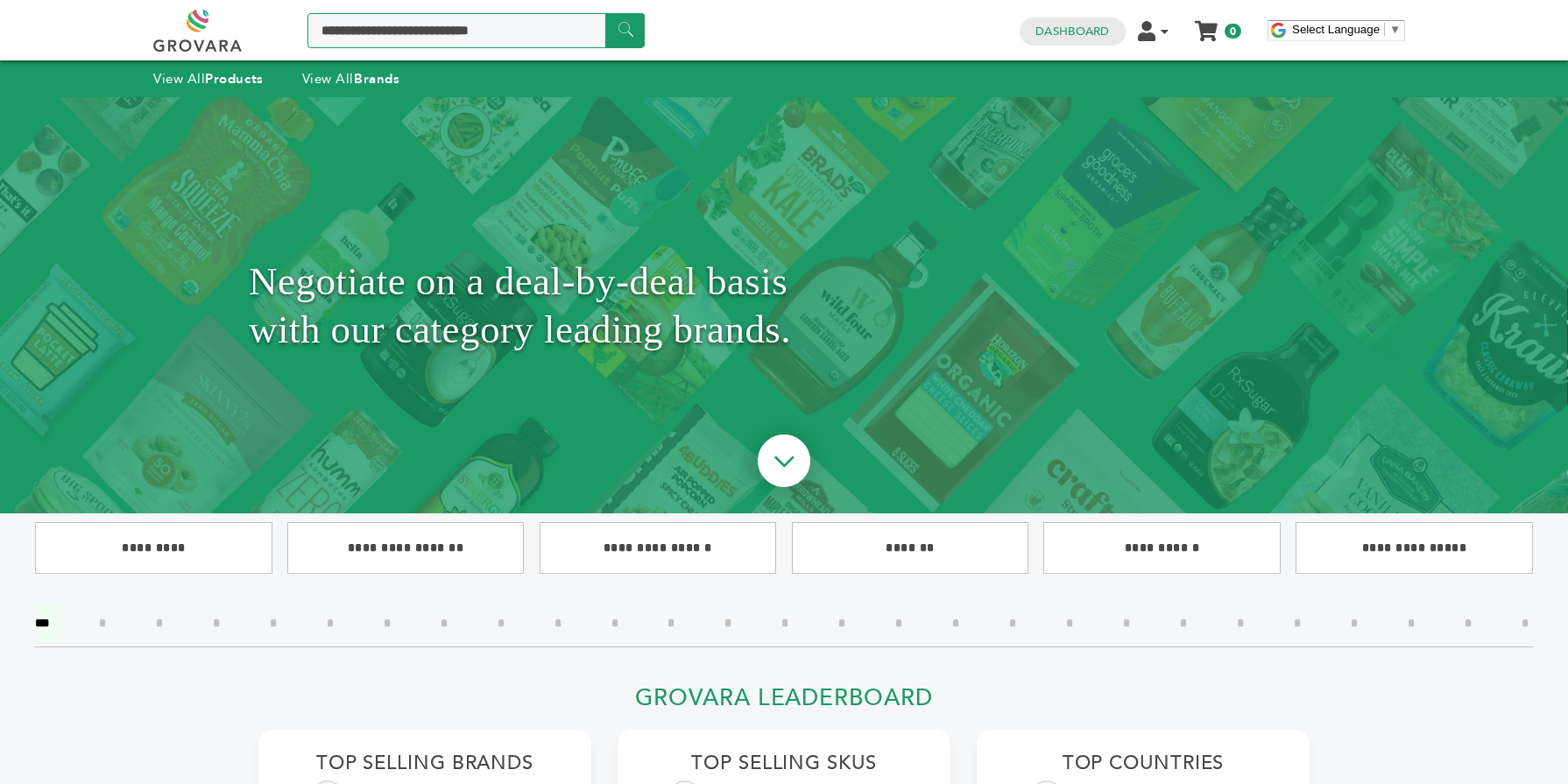
click at [481, 37] on input "Search a product or brand..." at bounding box center [475, 30] width 337 height 35
type input "********"
click at [605, 13] on input "******" at bounding box center [625, 29] width 39 height 34
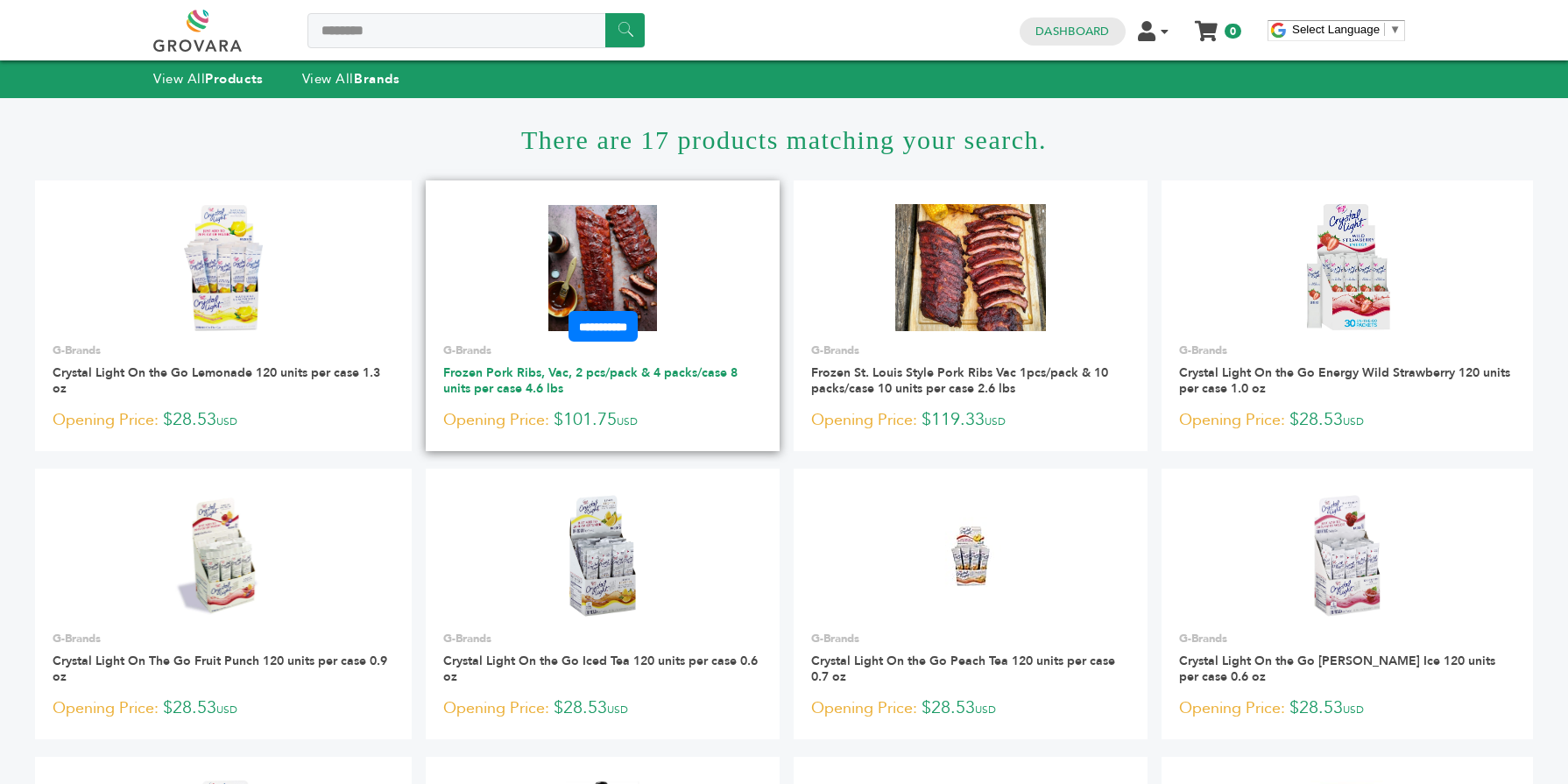
click at [560, 376] on link "Frozen Pork Ribs, Vac, 2 pcs/pack & 4 packs/case 8 units per case 4.6 lbs" at bounding box center [589, 380] width 294 height 32
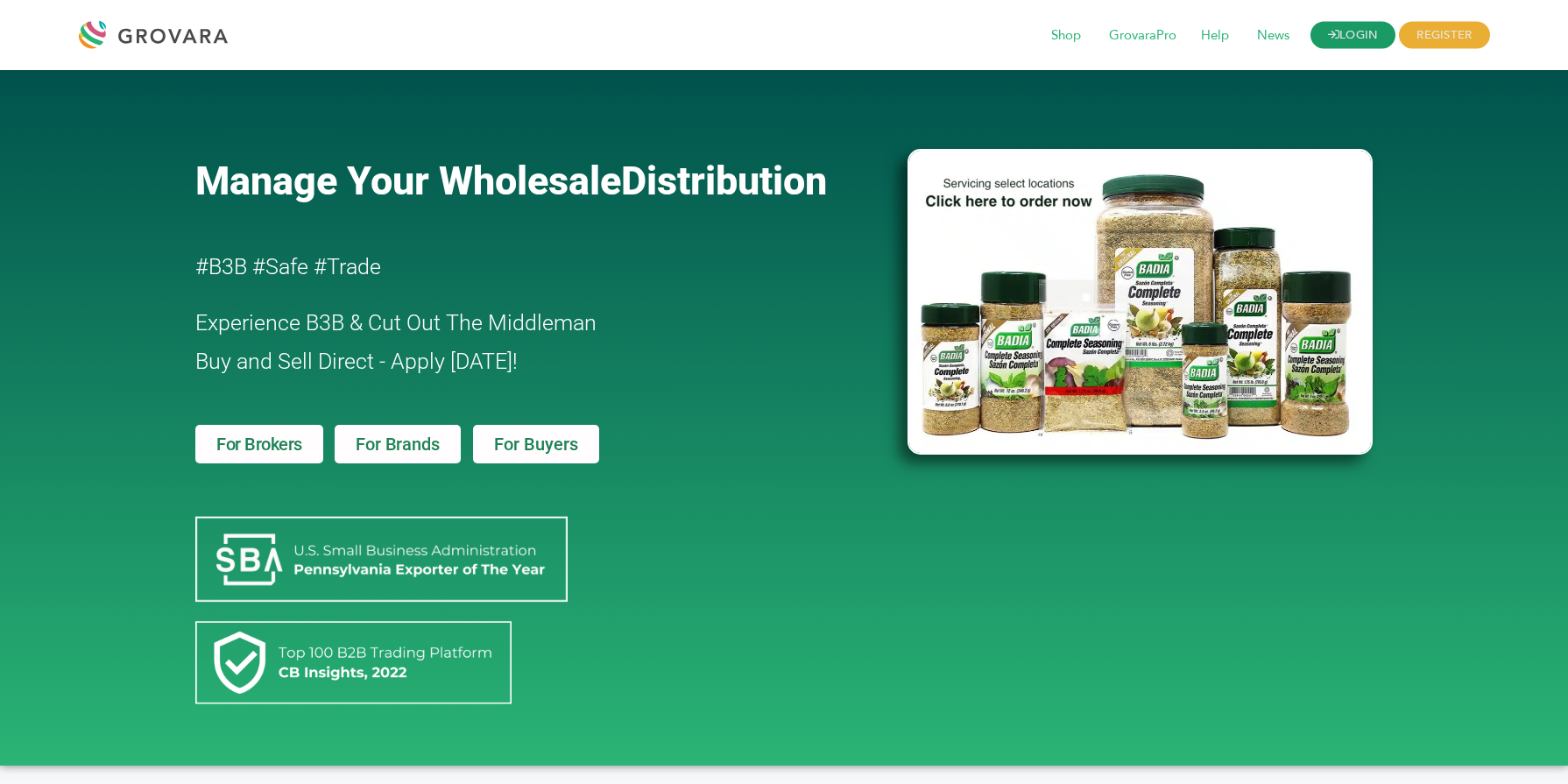
click at [1328, 32] on icon at bounding box center [1333, 35] width 12 height 12
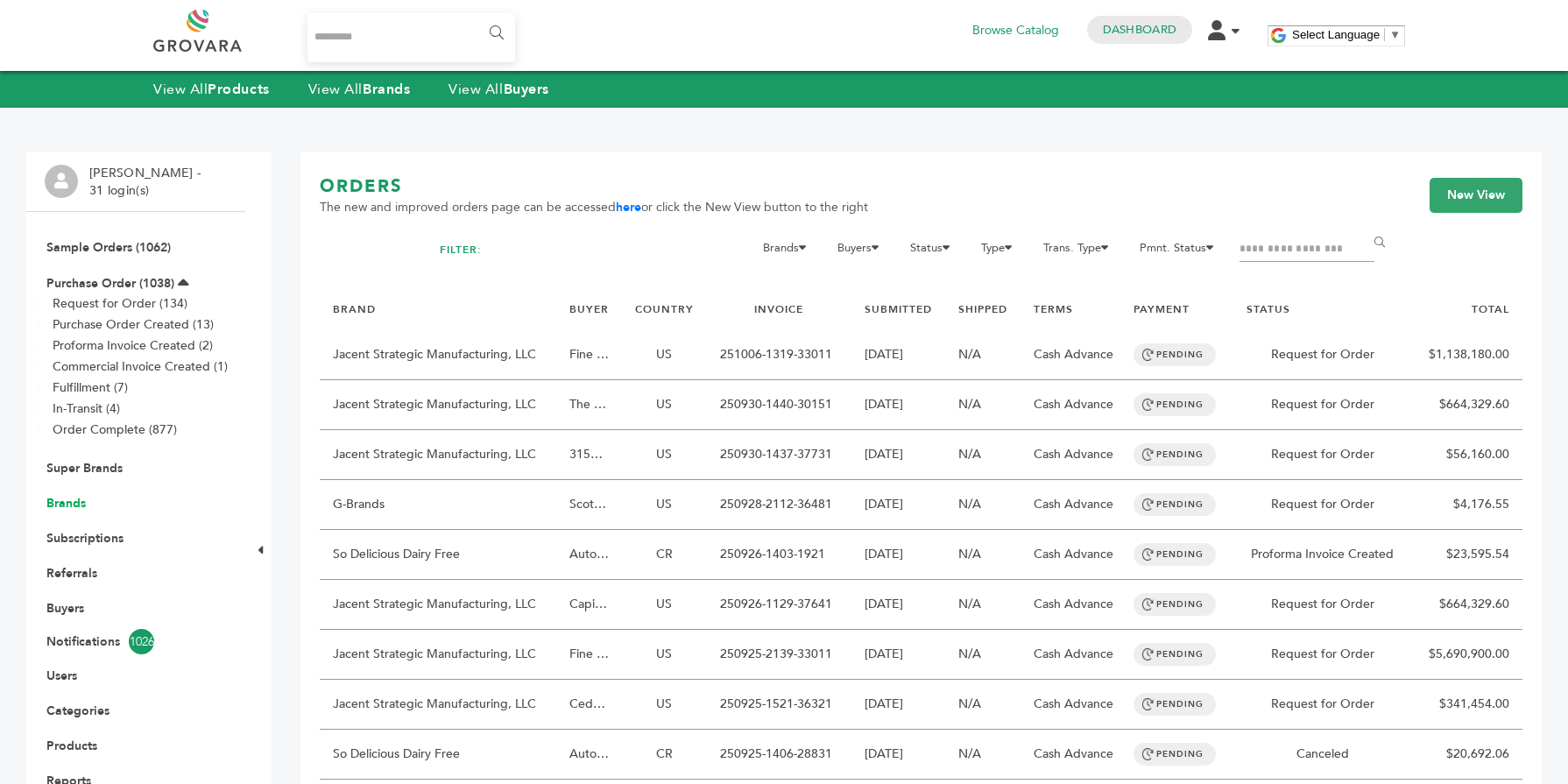
click at [75, 501] on link "Brands" at bounding box center [65, 502] width 39 height 17
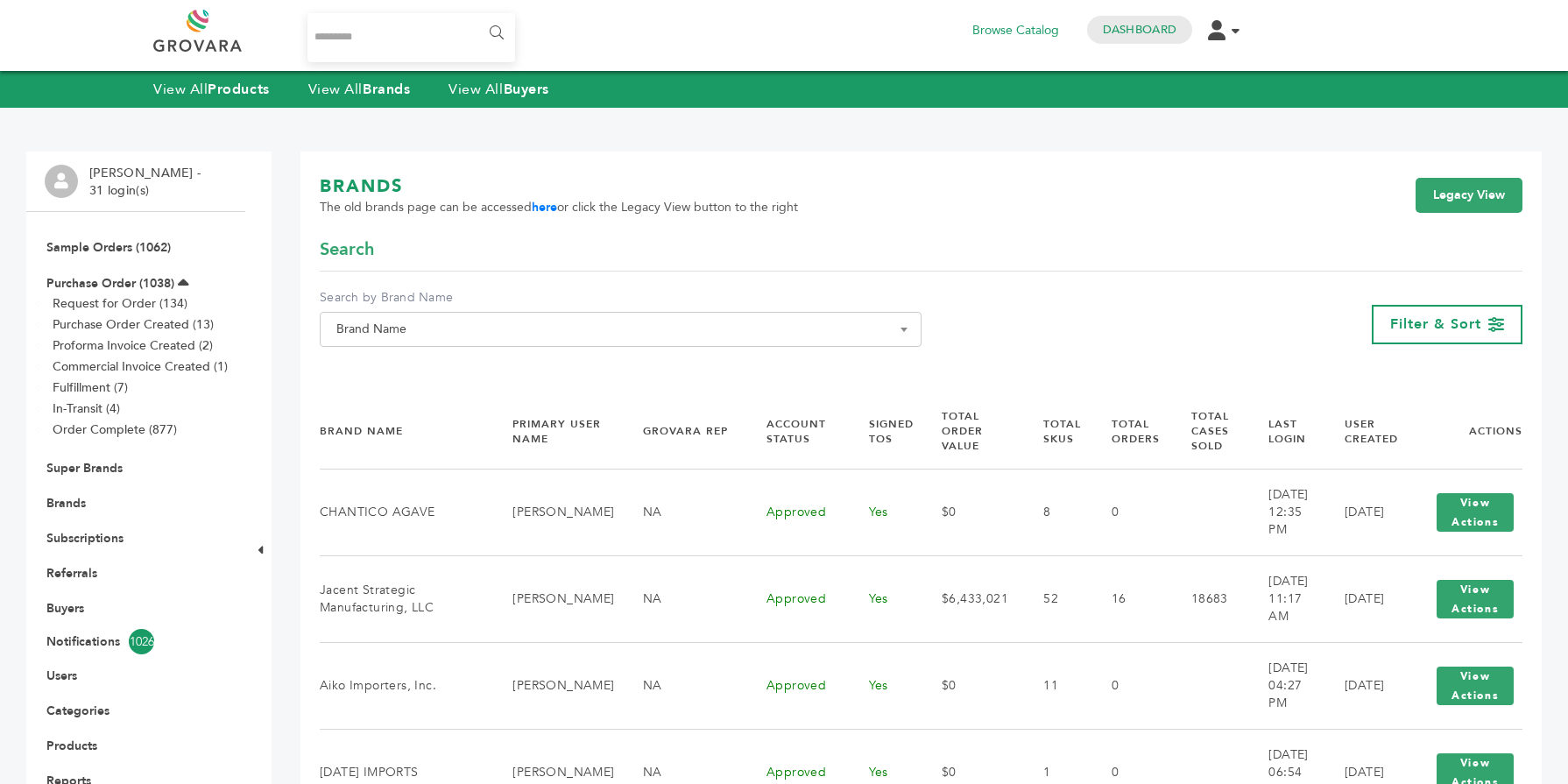
click at [497, 334] on span "Brand Name" at bounding box center [621, 328] width 583 height 24
click at [410, 371] on input "Search" at bounding box center [620, 361] width 593 height 22
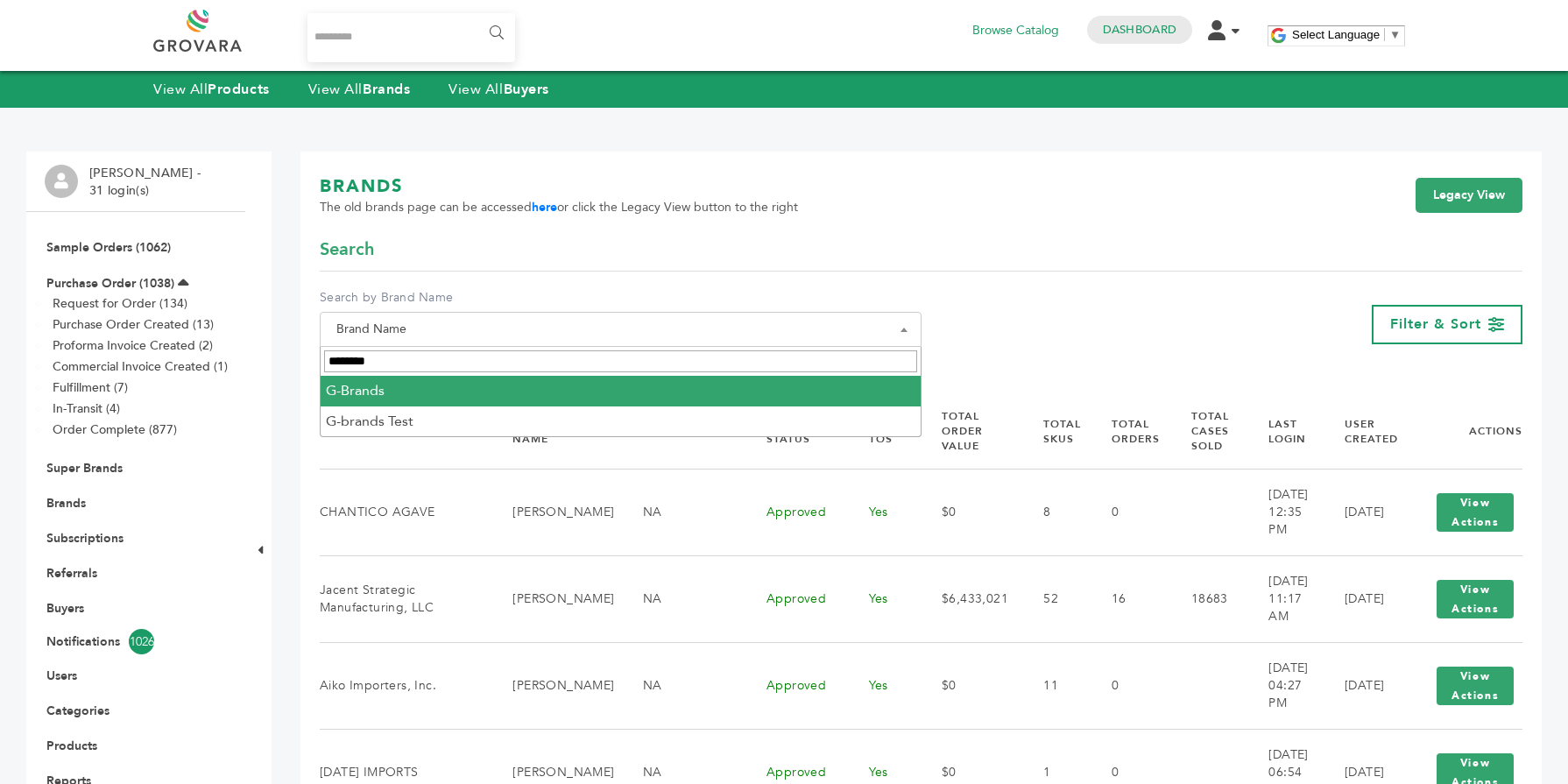
type input "********"
select select "********"
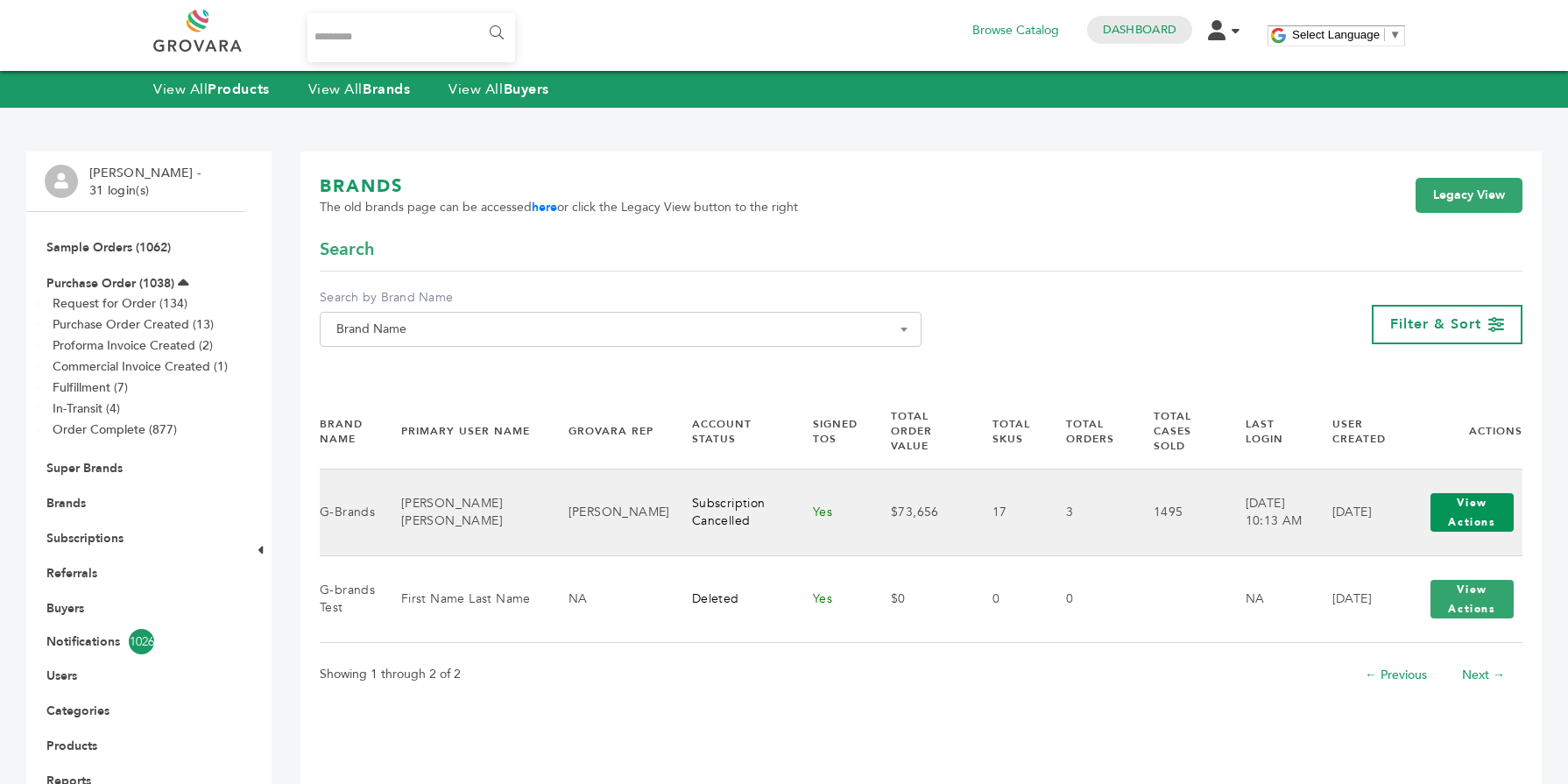
click at [1462, 496] on button "View Actions" at bounding box center [1471, 511] width 83 height 38
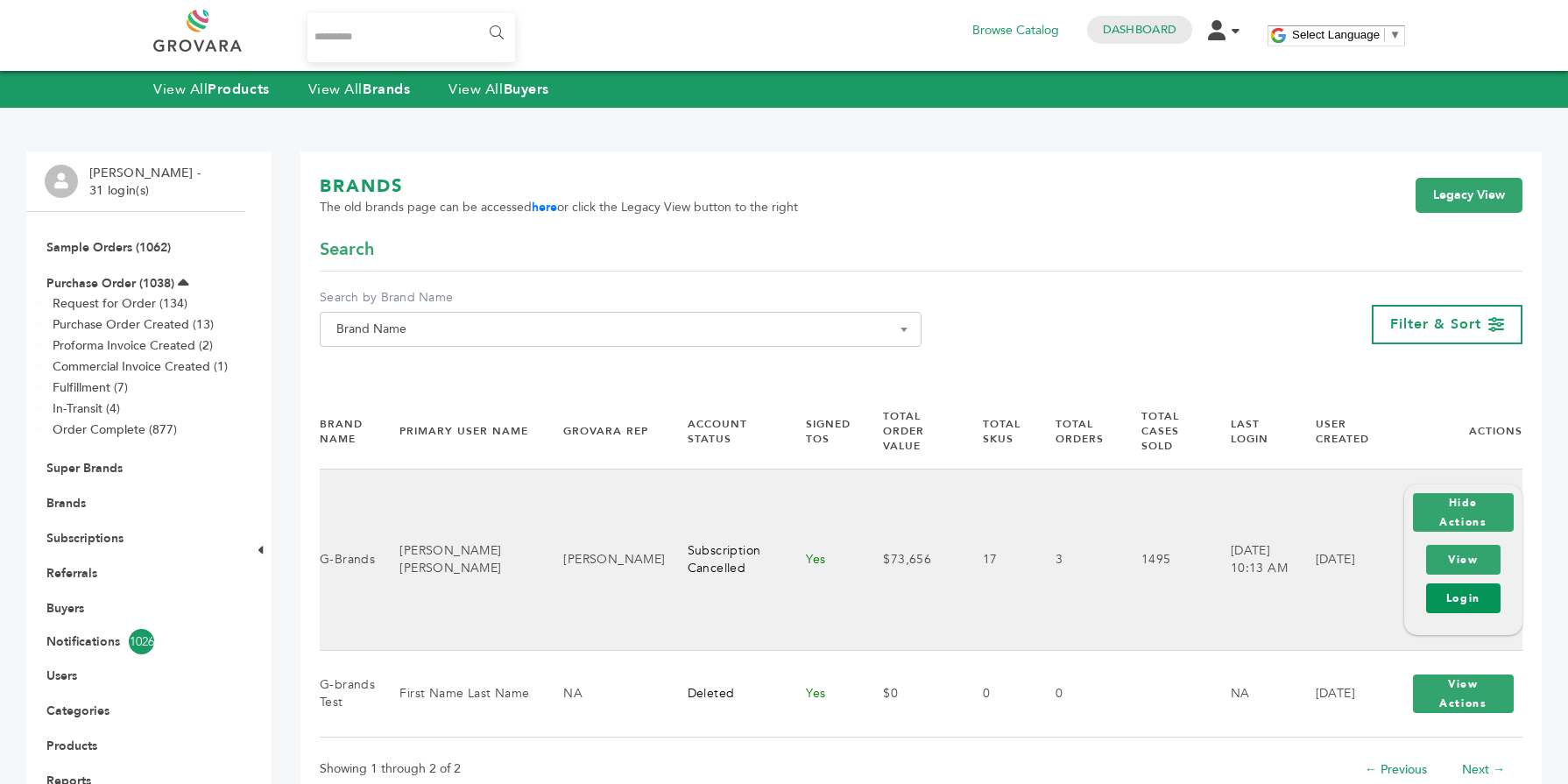
click at [1454, 588] on link "Login" at bounding box center [1463, 598] width 74 height 29
